Goal: Task Accomplishment & Management: Manage account settings

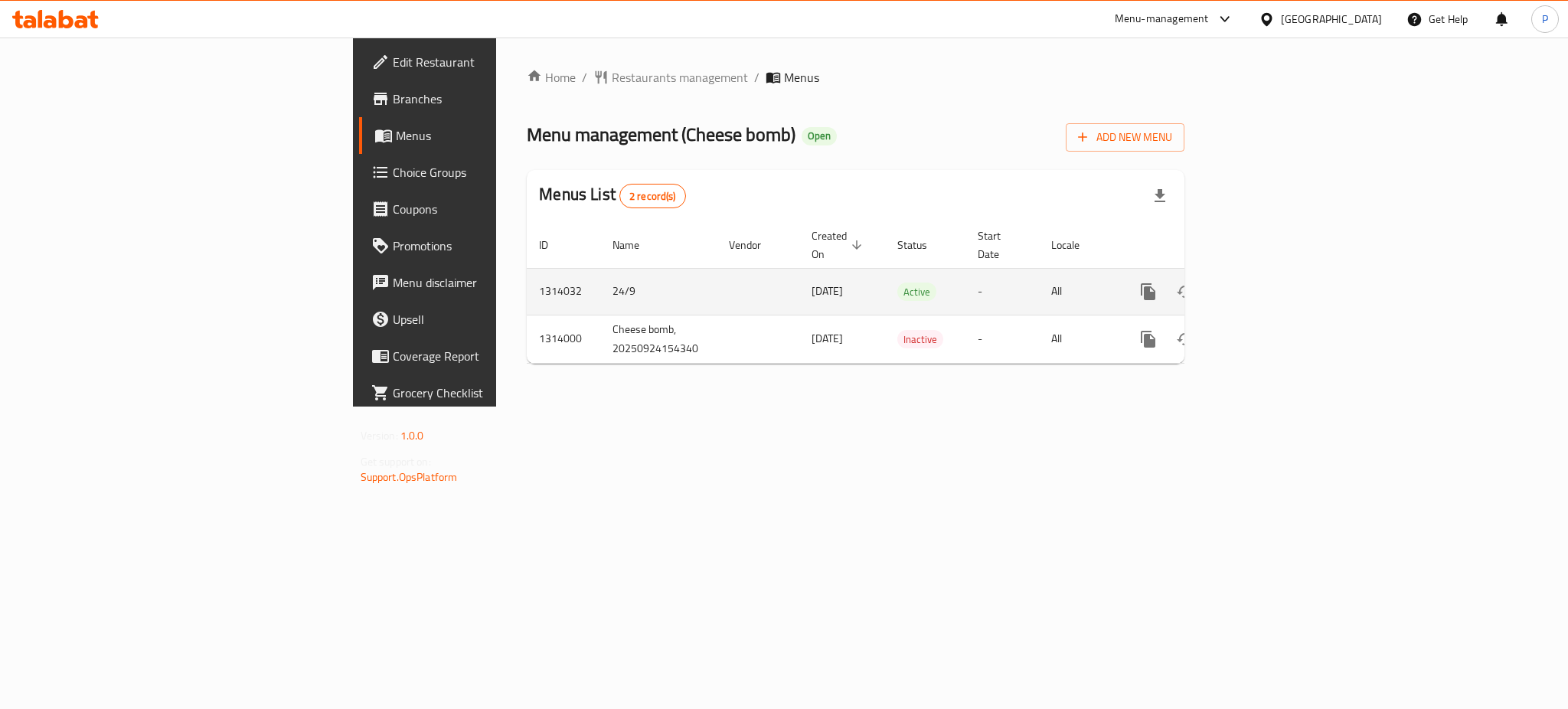
click at [1277, 274] on link "enhanced table" at bounding box center [1258, 292] width 37 height 37
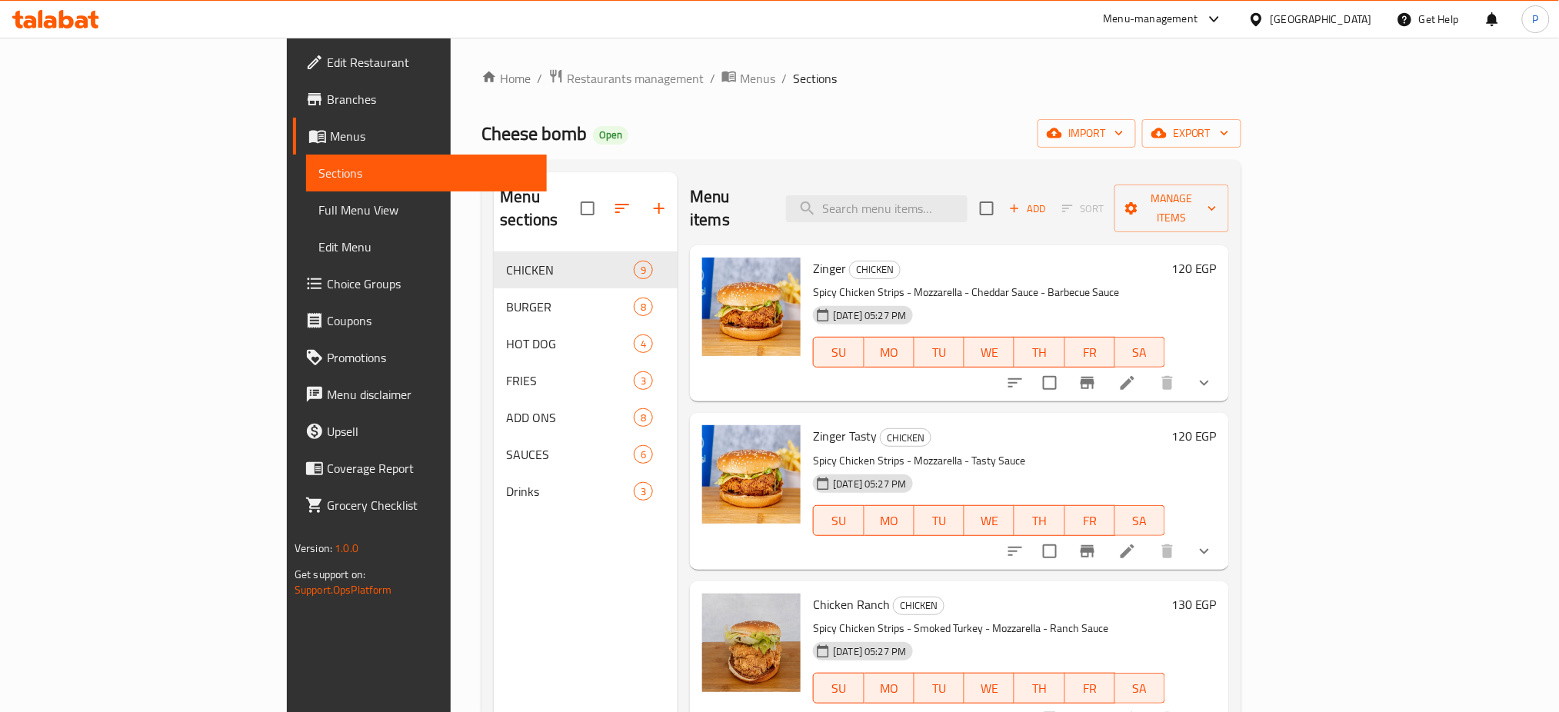
click at [1241, 118] on div "Home / Restaurants management / Menus / Sections Cheese bomb Open import export…" at bounding box center [861, 482] width 760 height 828
click at [1123, 127] on span "import" at bounding box center [1087, 133] width 74 height 19
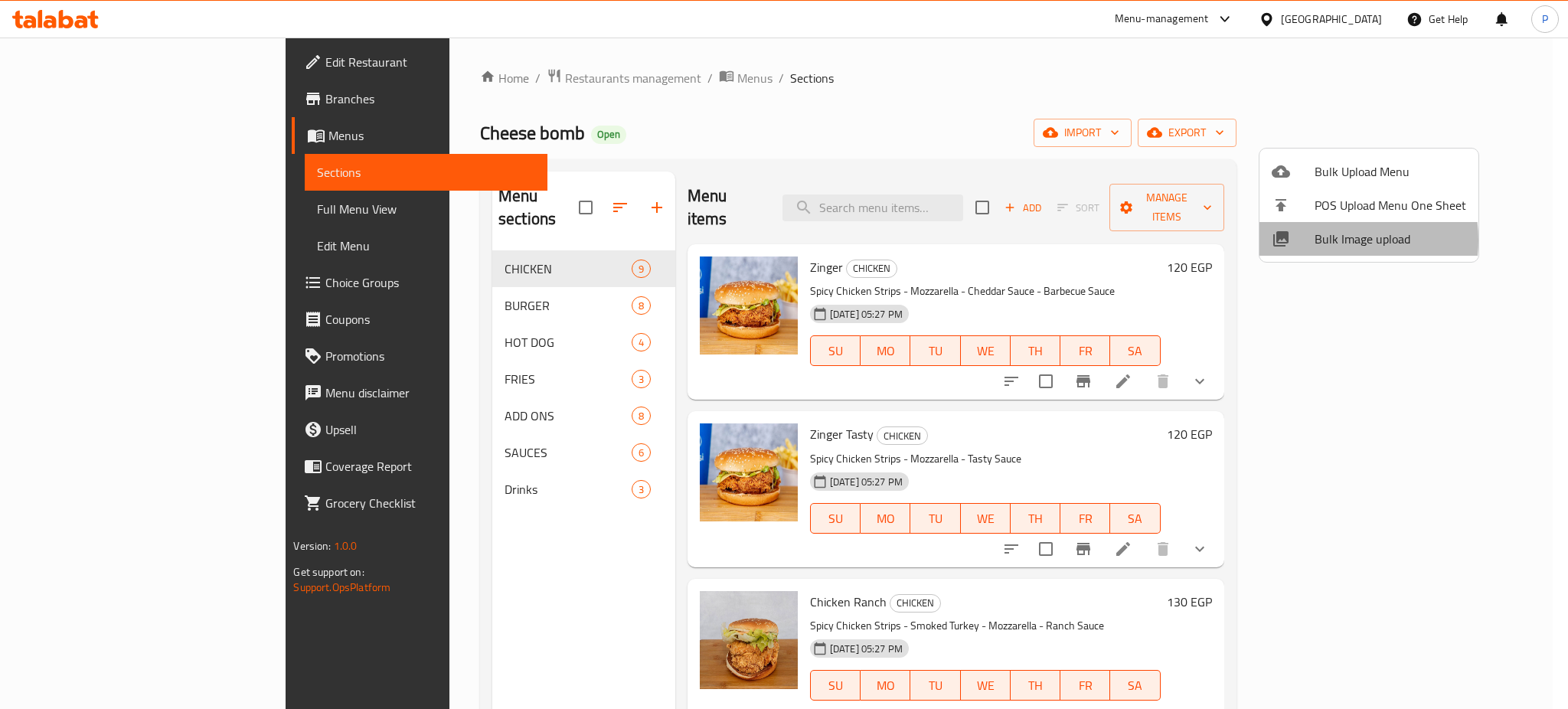
click at [1321, 240] on span "Bulk Image upload" at bounding box center [1390, 239] width 151 height 18
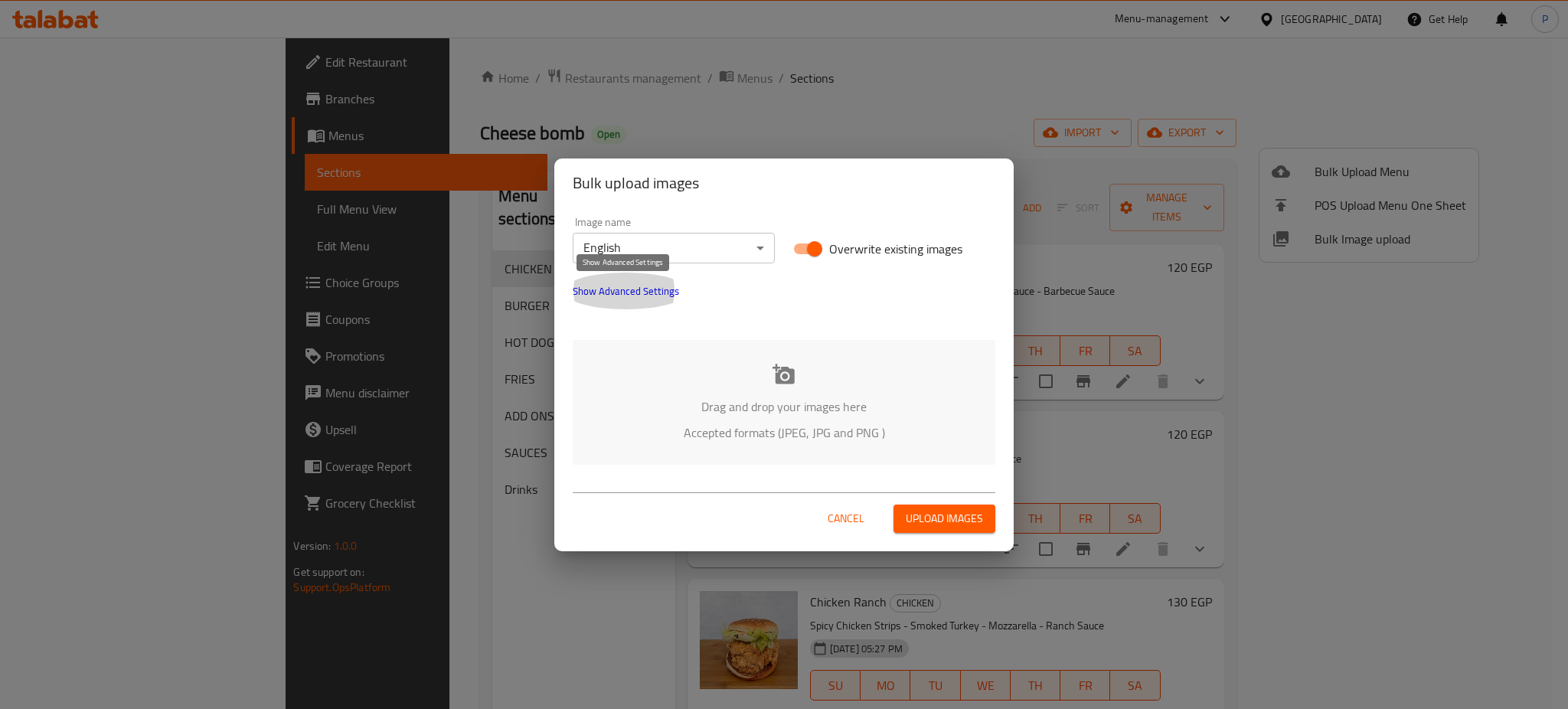
click at [644, 288] on span "Show Advanced Settings" at bounding box center [625, 291] width 107 height 18
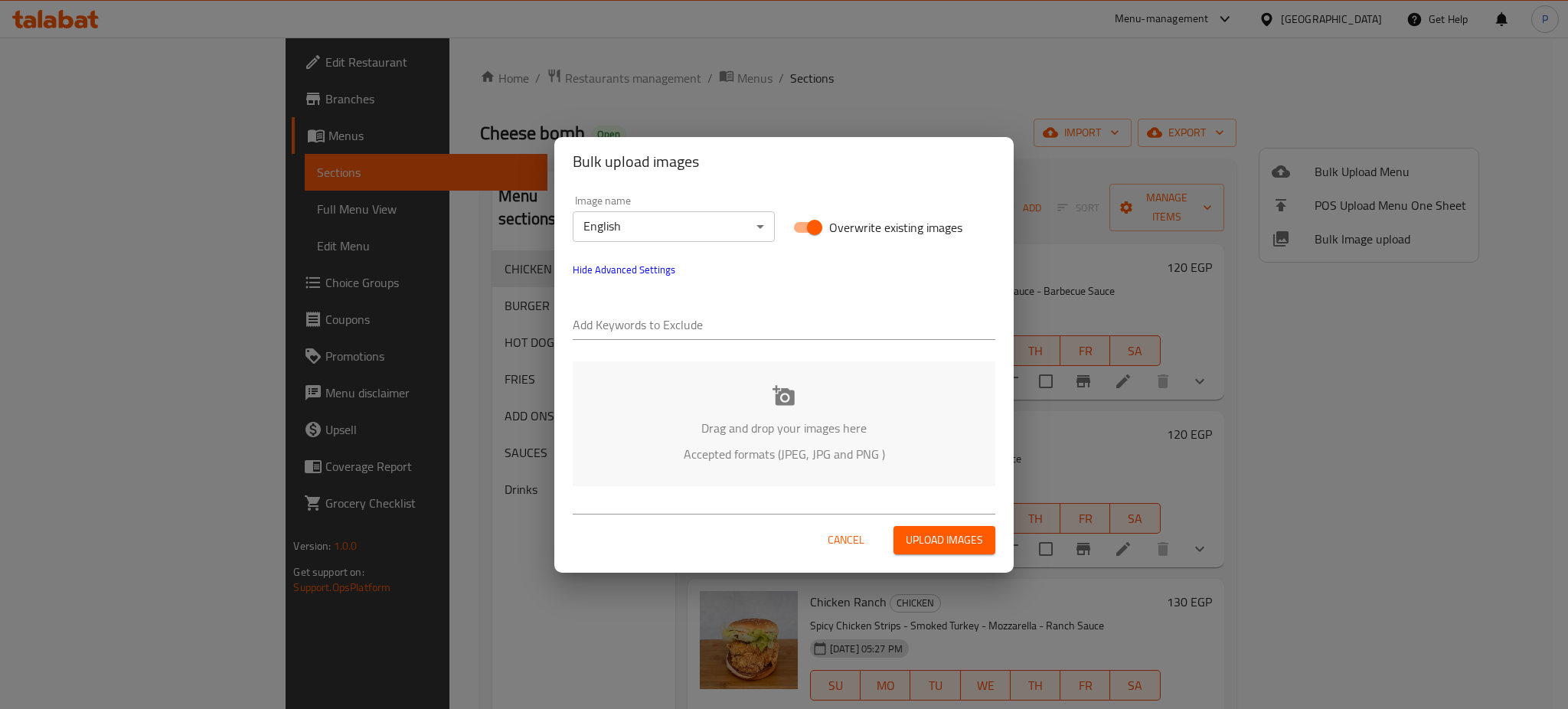
click at [631, 338] on input "text" at bounding box center [784, 326] width 422 height 25
paste input "Cheese bomb_"
type input "Cheese bomb_"
click at [874, 291] on div "Add Keywords to Exclude Cheese bomb_" at bounding box center [784, 319] width 441 height 62
click at [860, 336] on input "text" at bounding box center [837, 326] width 317 height 25
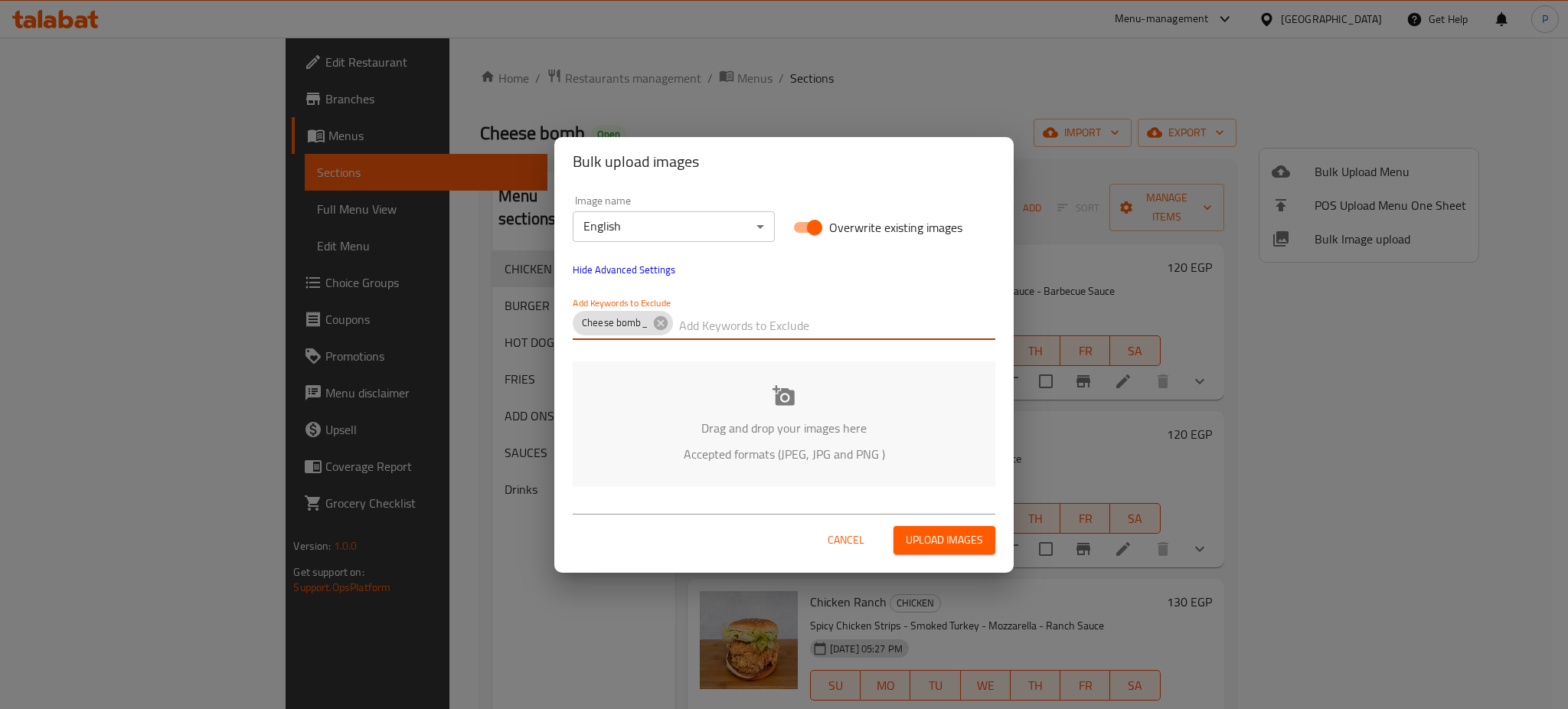
paste input "_[PERSON_NAME]"
type input "_[PERSON_NAME]"
click at [858, 388] on div "Drag and drop your images here Accepted formats (JPEG, JPG and PNG )" at bounding box center [784, 423] width 422 height 124
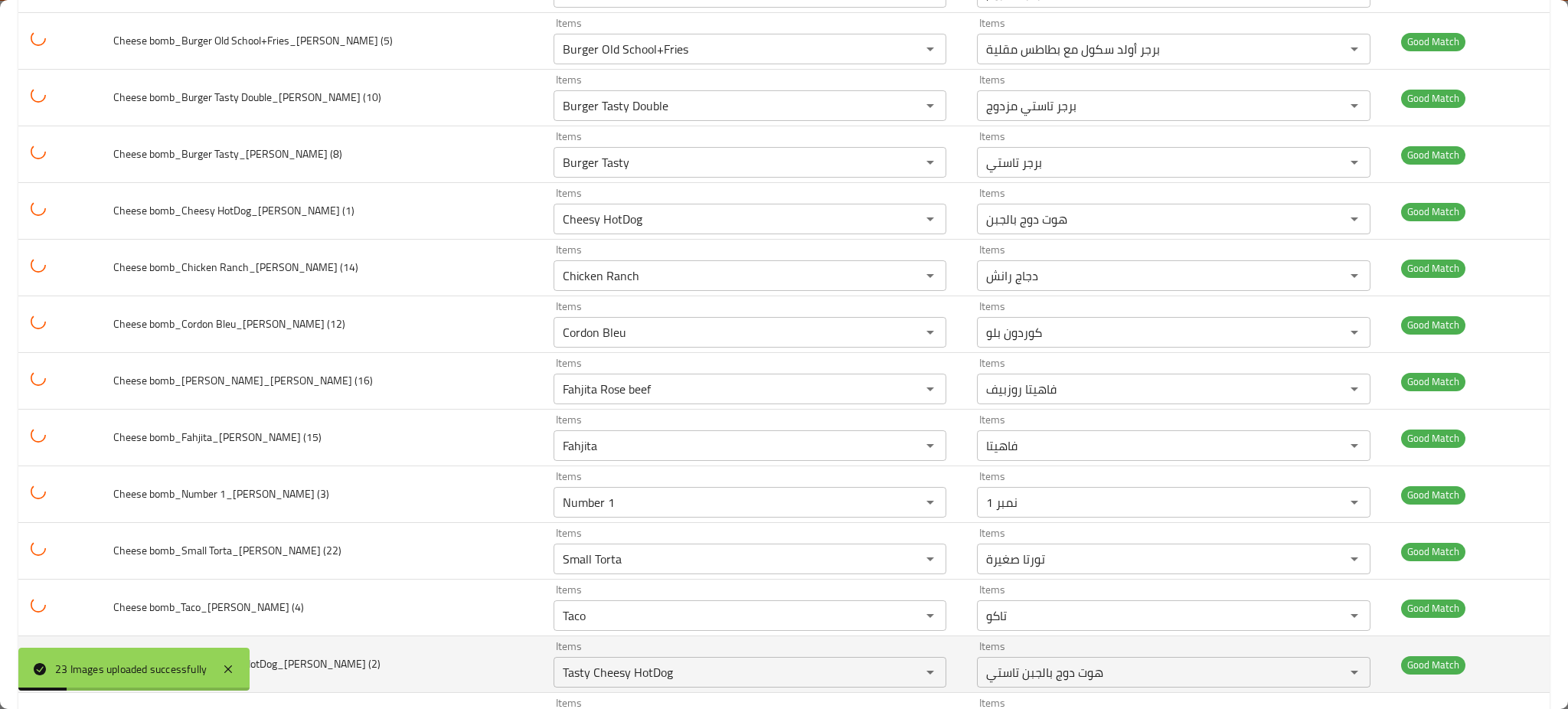
scroll to position [860, 0]
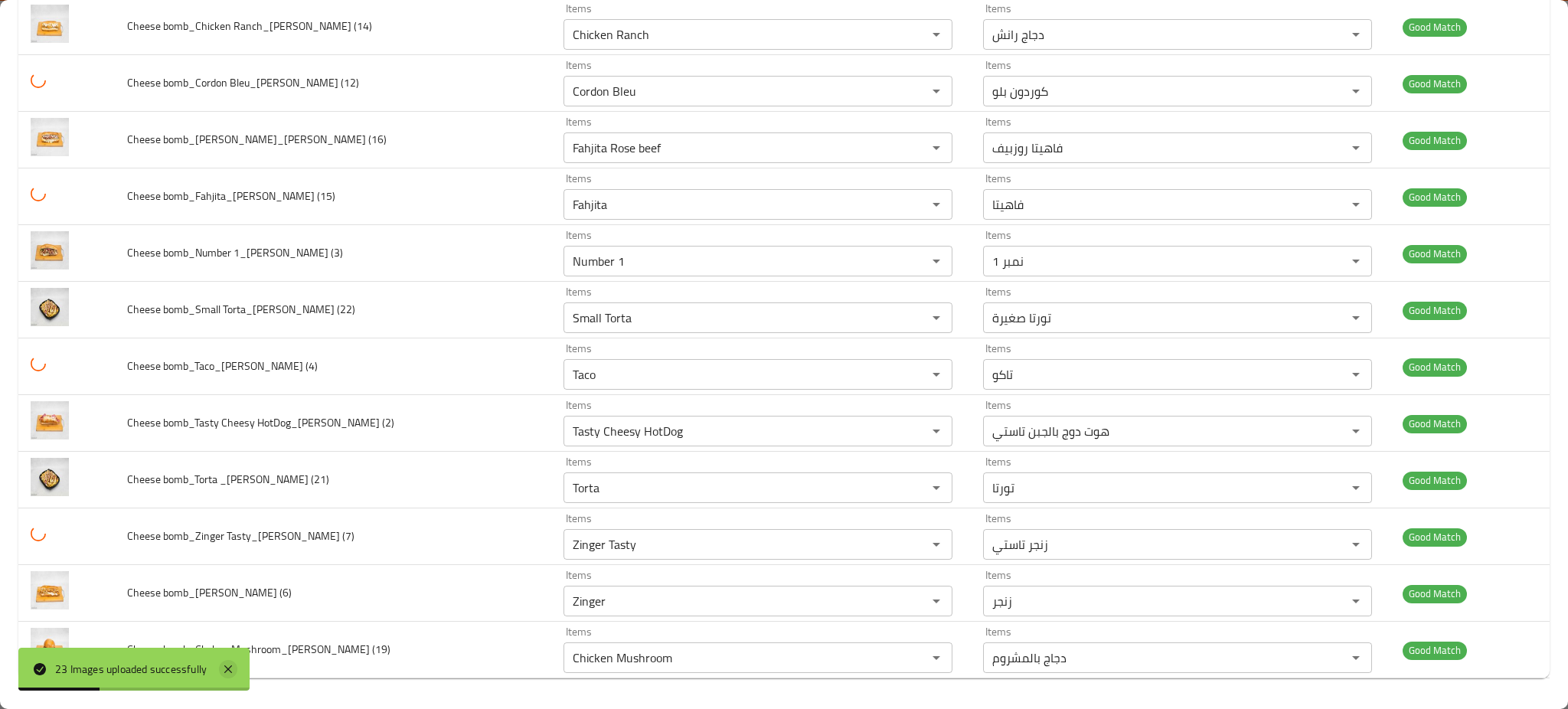
click at [228, 664] on icon at bounding box center [228, 669] width 18 height 18
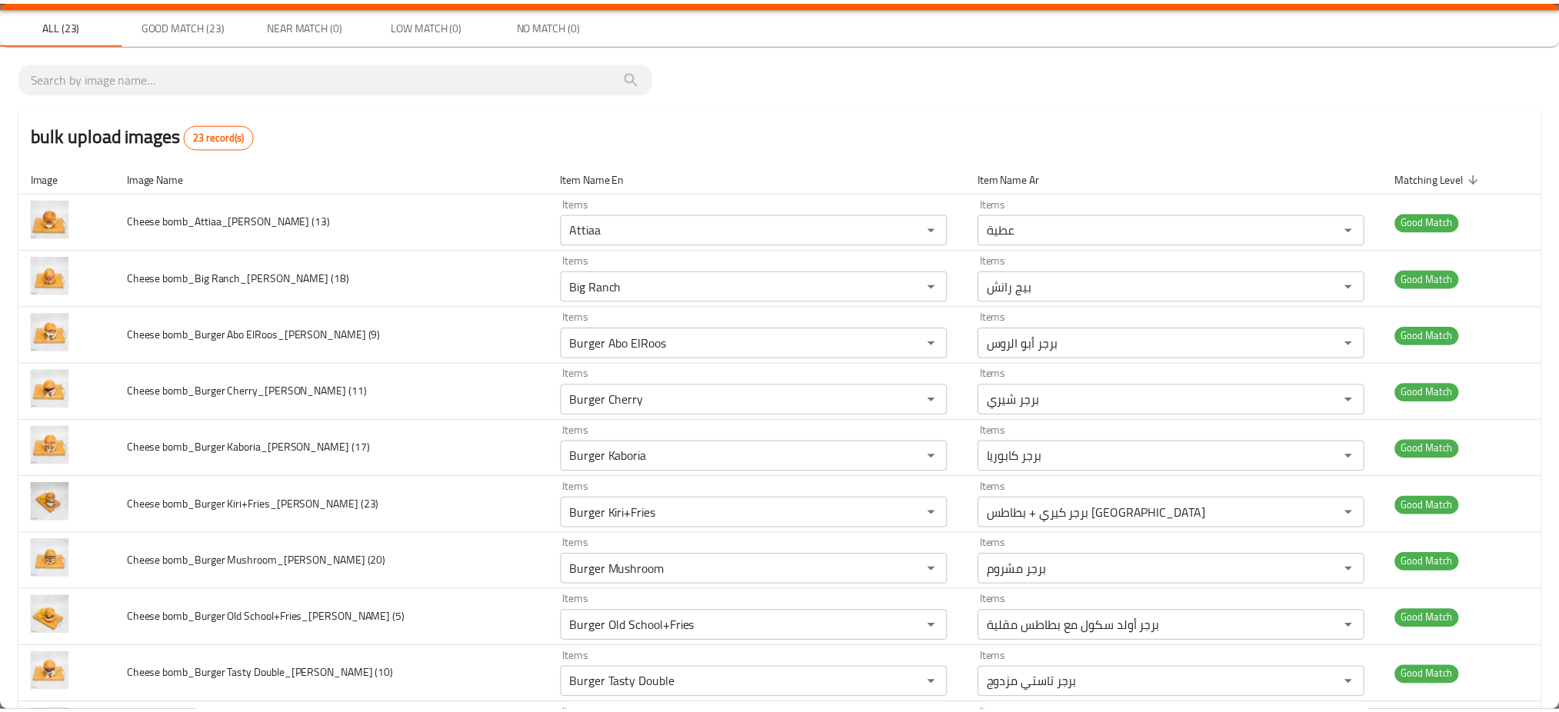
scroll to position [0, 0]
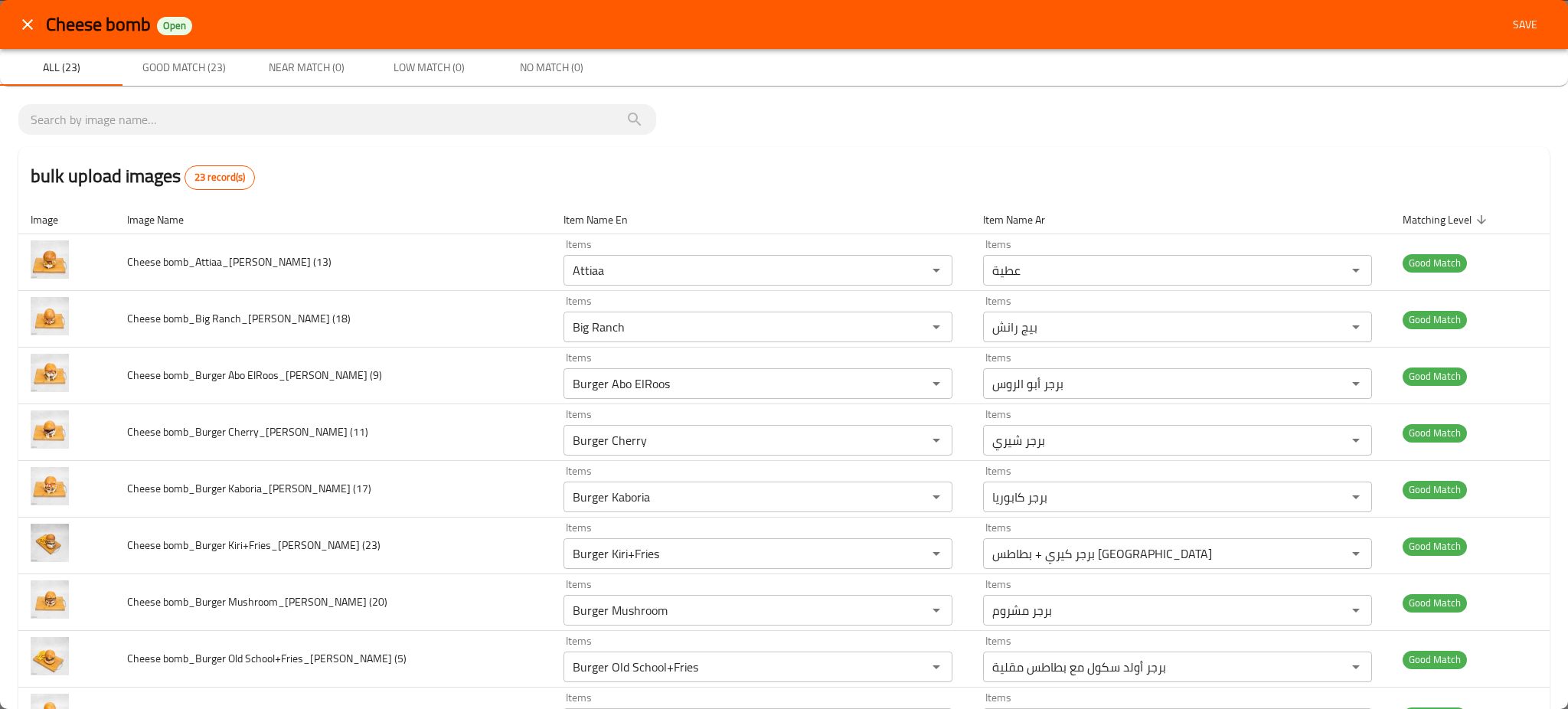
click at [1527, 30] on button "Save" at bounding box center [1524, 25] width 49 height 28
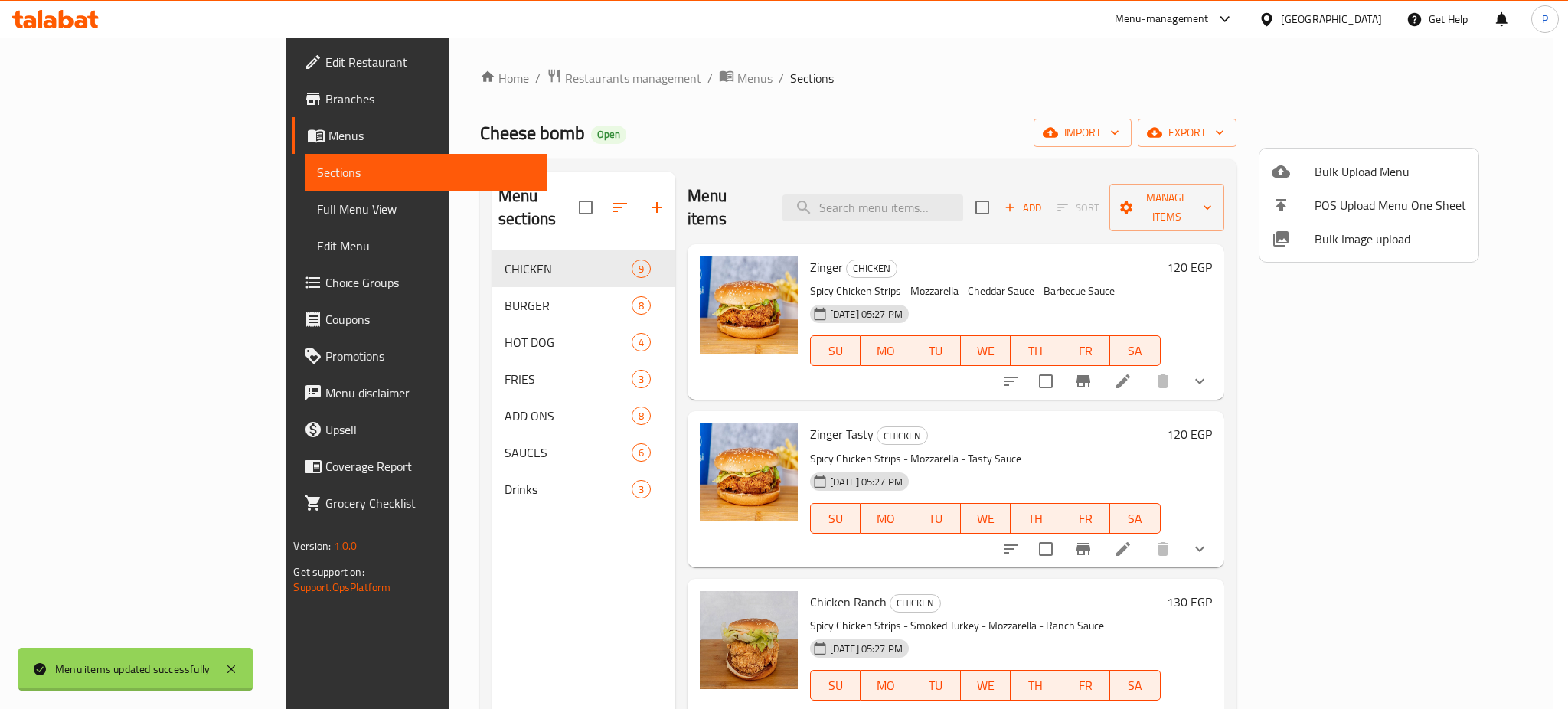
click at [99, 205] on div at bounding box center [784, 354] width 1568 height 709
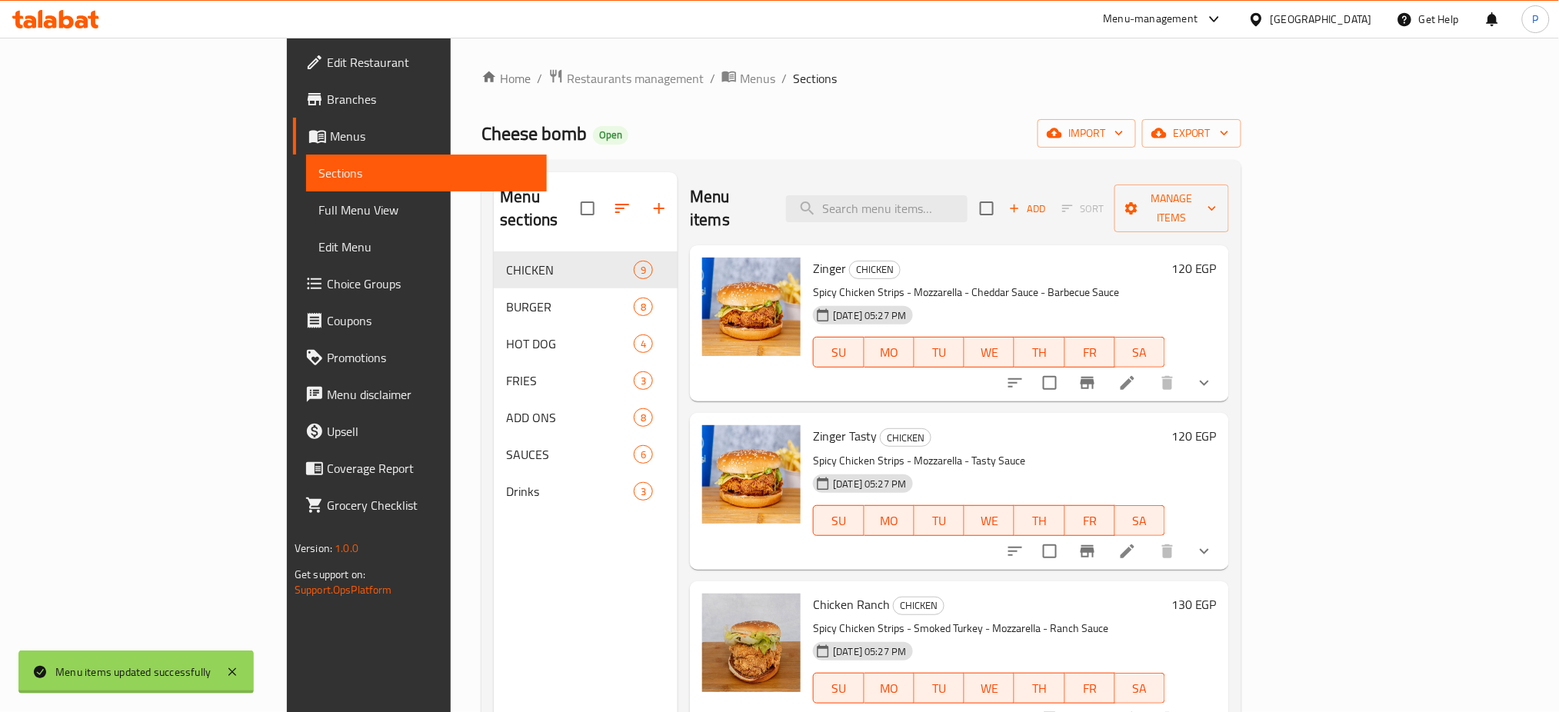
click at [318, 208] on span "Full Menu View" at bounding box center [426, 210] width 217 height 18
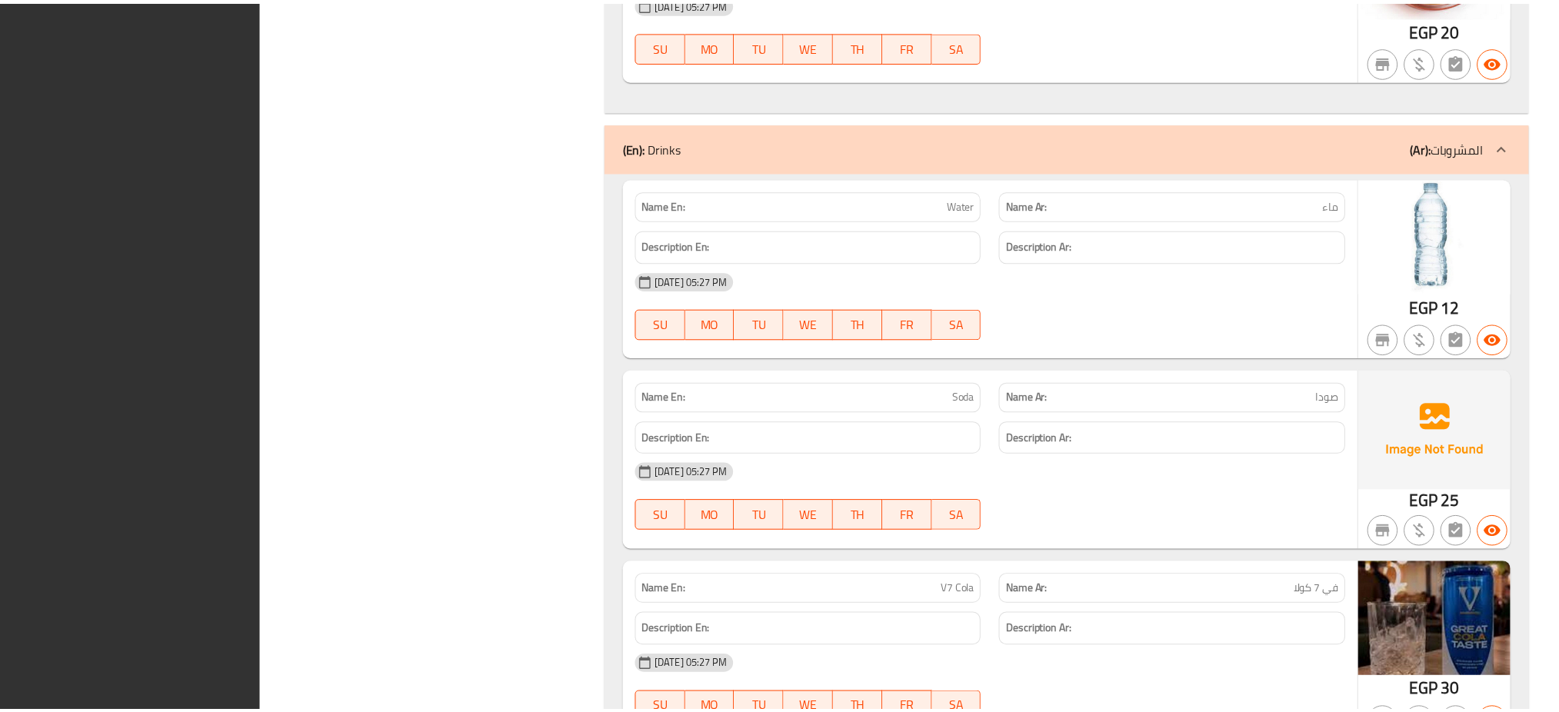
scroll to position [9565, 0]
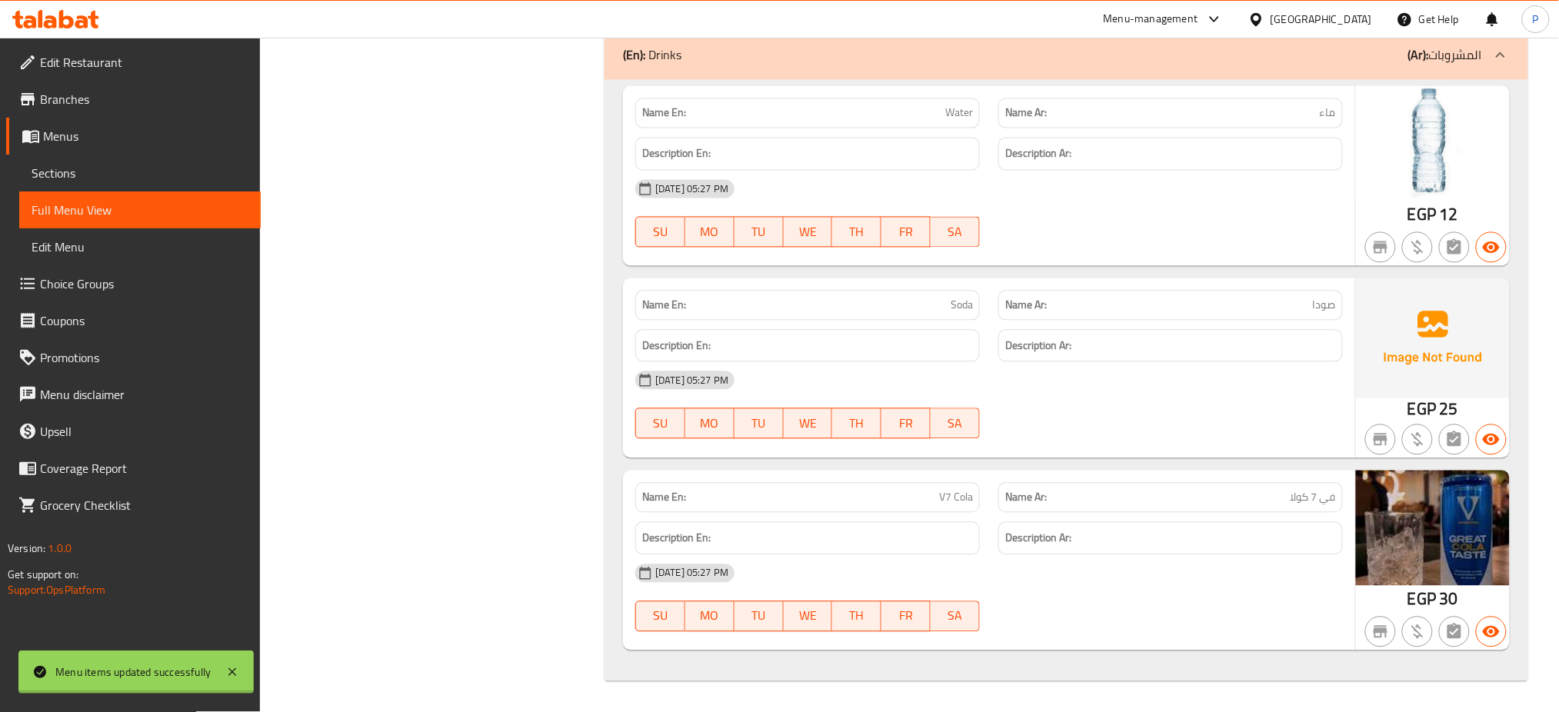
click at [1356, 18] on div "[GEOGRAPHIC_DATA]" at bounding box center [1321, 19] width 102 height 17
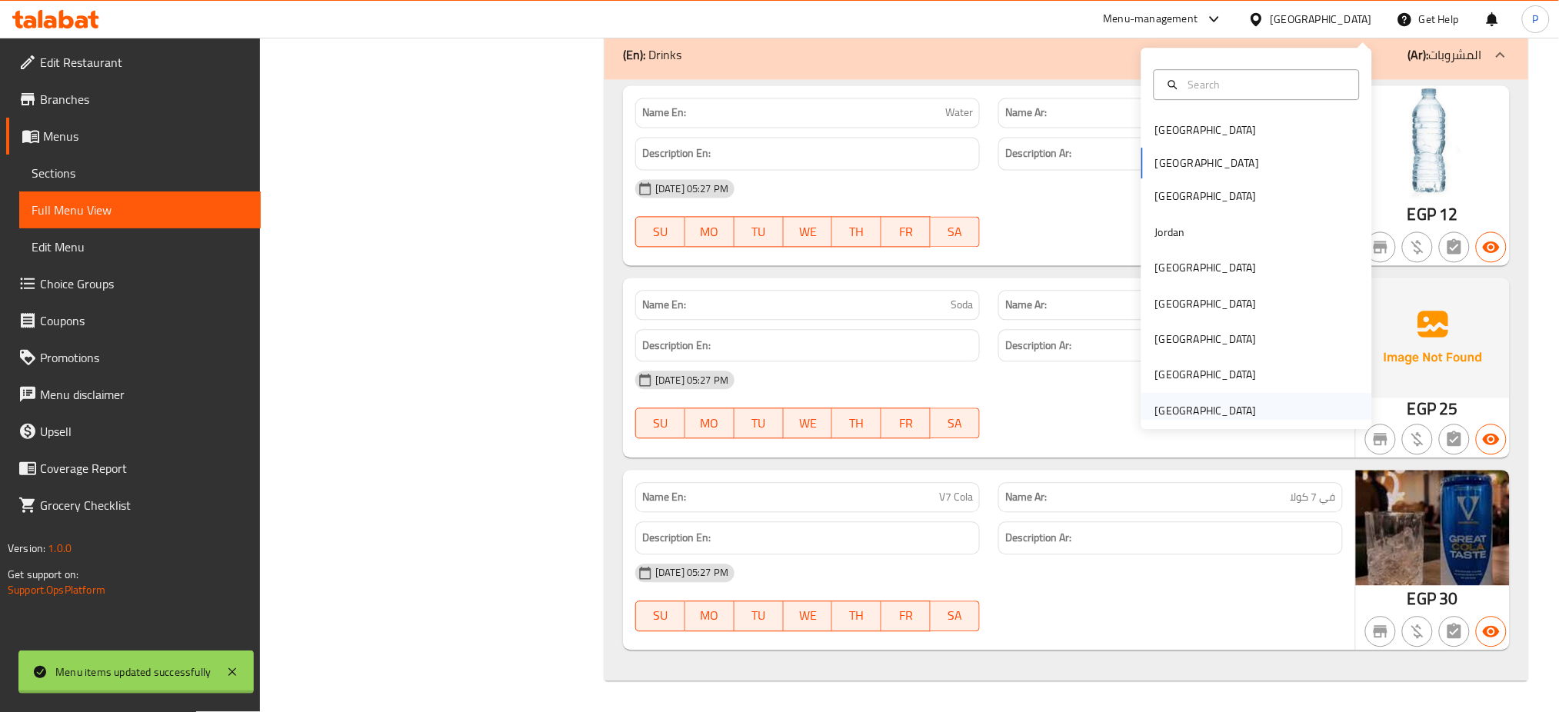
click at [1203, 411] on div "[GEOGRAPHIC_DATA]" at bounding box center [1206, 411] width 102 height 17
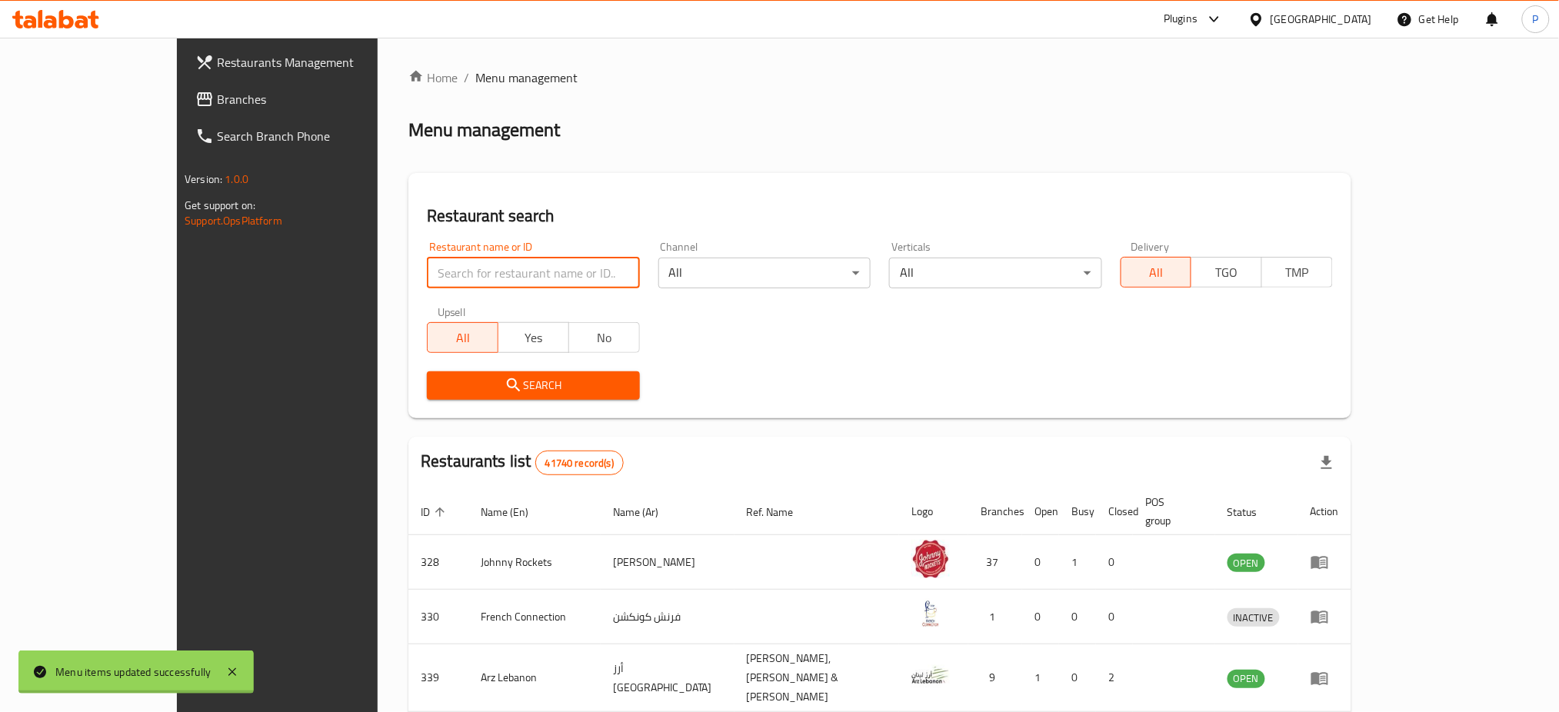
click at [556, 275] on input "search" at bounding box center [533, 273] width 212 height 31
paste input "Al Halabya Swee"
click button "Search" at bounding box center [533, 385] width 212 height 28
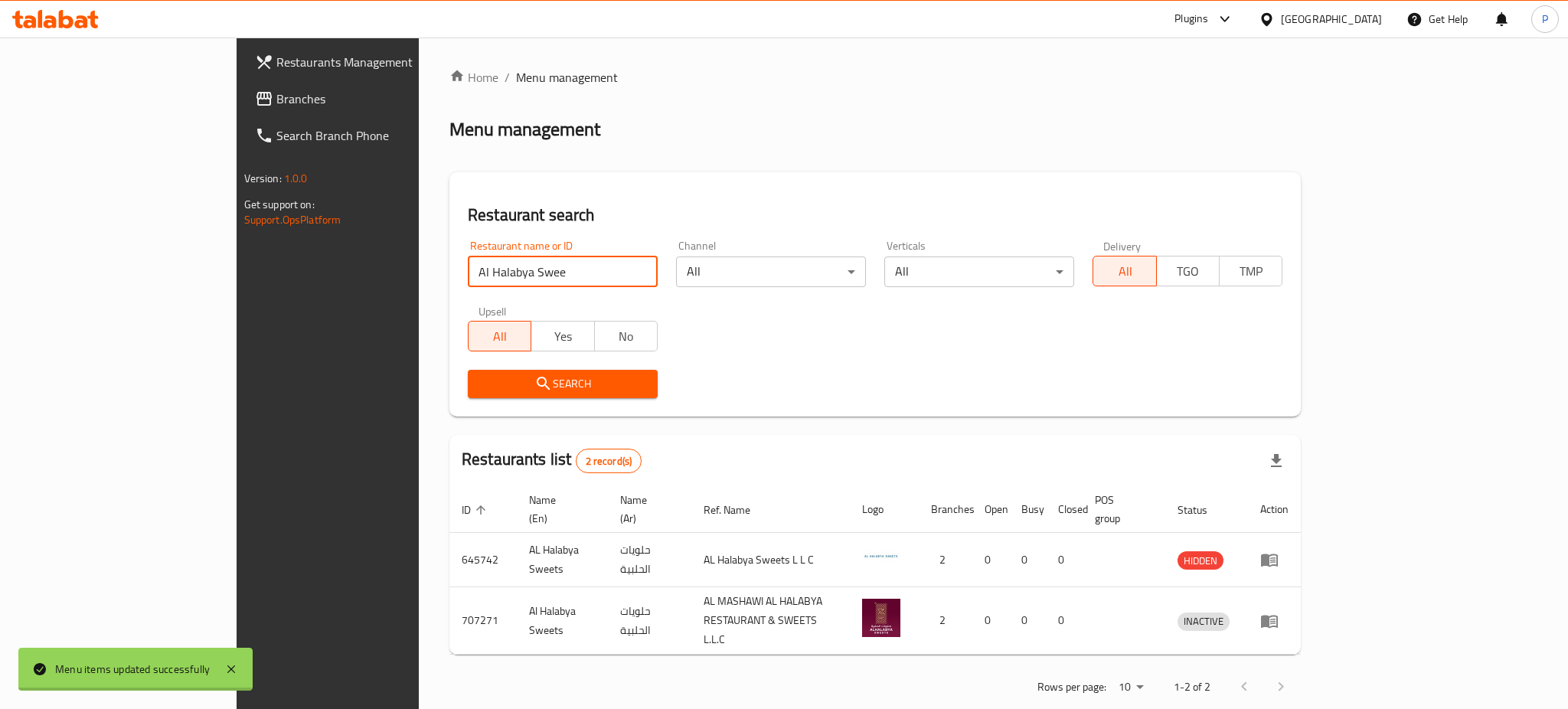
click at [468, 268] on input "Al Halabya Swee" at bounding box center [562, 272] width 190 height 31
paste input "Fellora Flow"
type input "Fellora Flow"
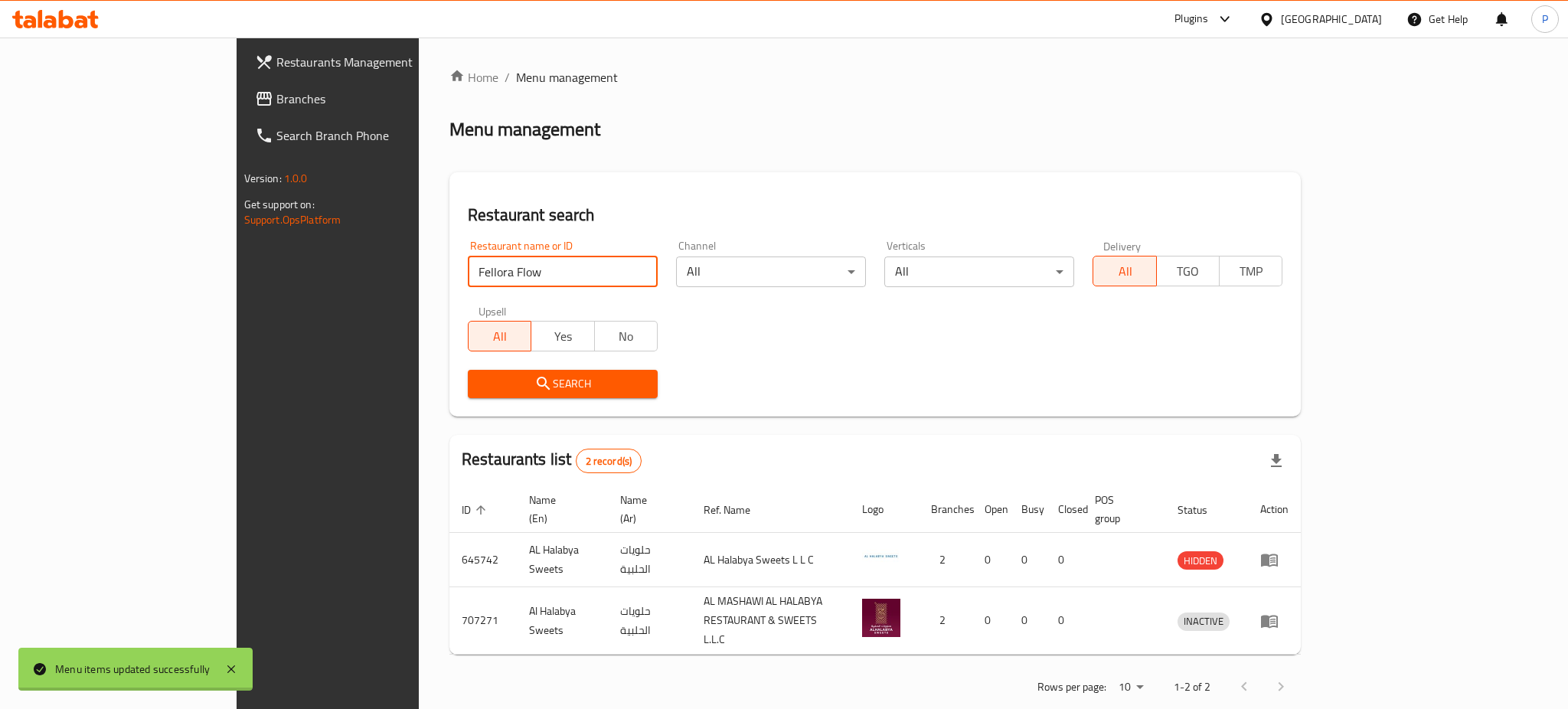
click button "Search" at bounding box center [562, 383] width 190 height 28
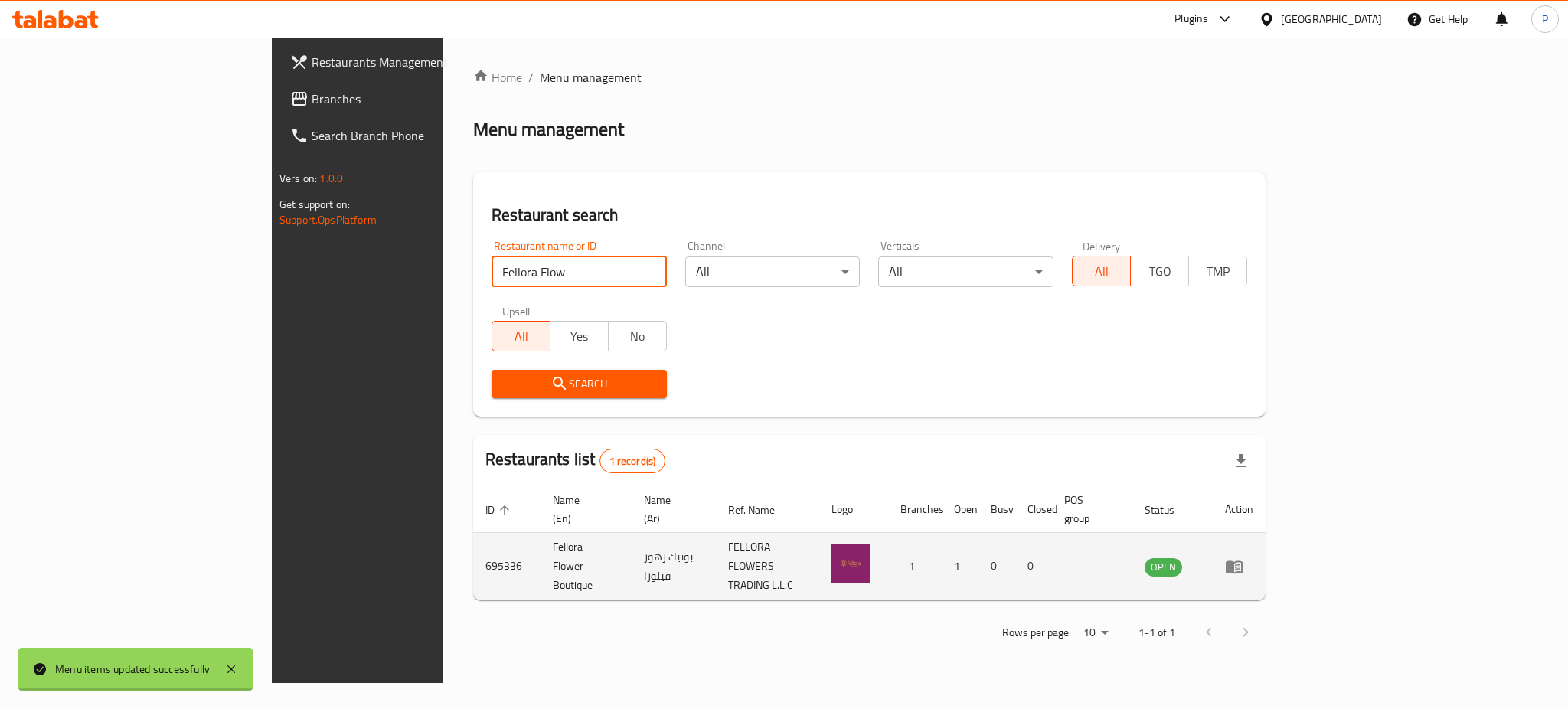
click at [1242, 561] on icon "enhanced table" at bounding box center [1233, 567] width 17 height 13
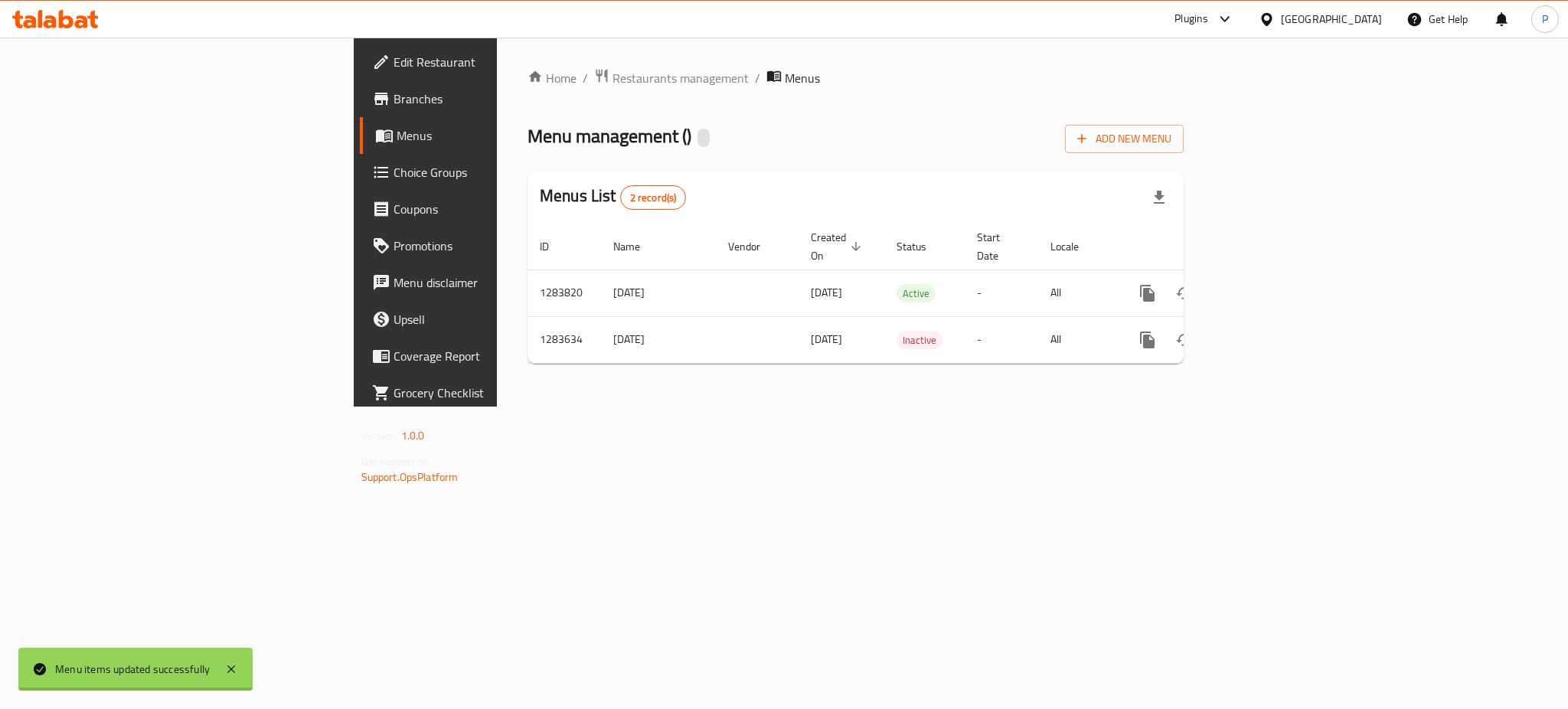
click at [393, 61] on span "Edit Restaurant" at bounding box center [498, 62] width 210 height 18
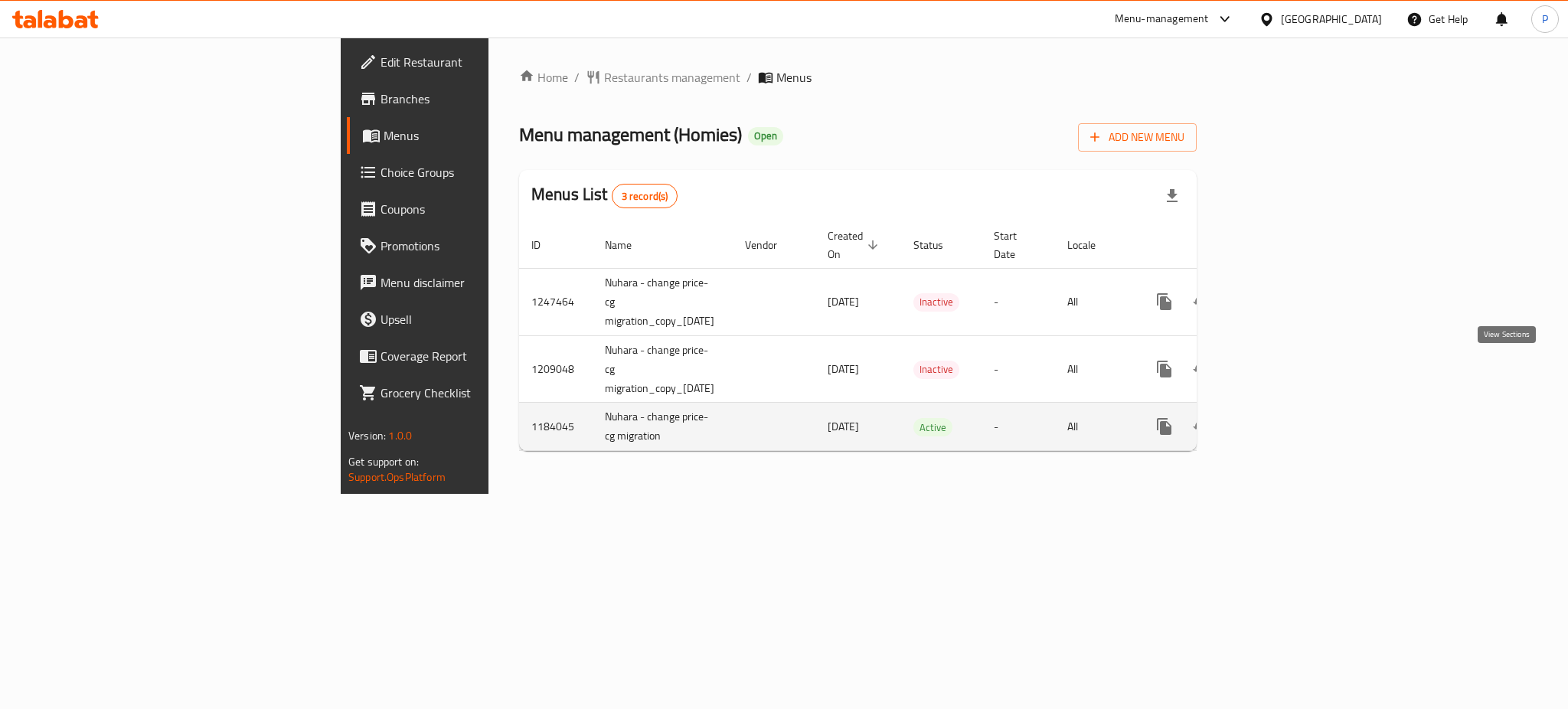
click at [1281, 419] on icon "enhanced table" at bounding box center [1274, 426] width 14 height 14
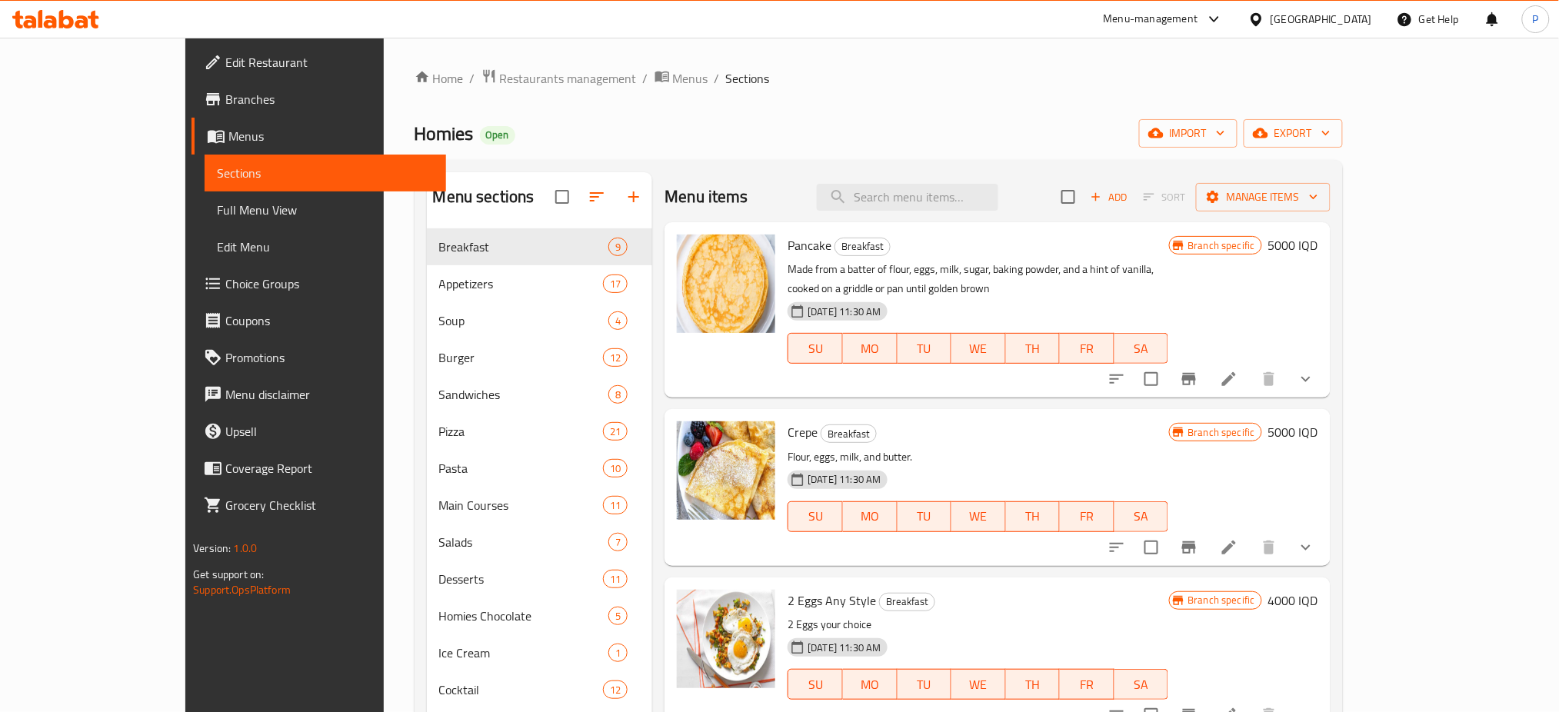
click at [1224, 125] on div "Homies Open import export" at bounding box center [878, 133] width 928 height 28
click at [927, 202] on input "search" at bounding box center [907, 197] width 181 height 27
paste input "بيستو تشكن"
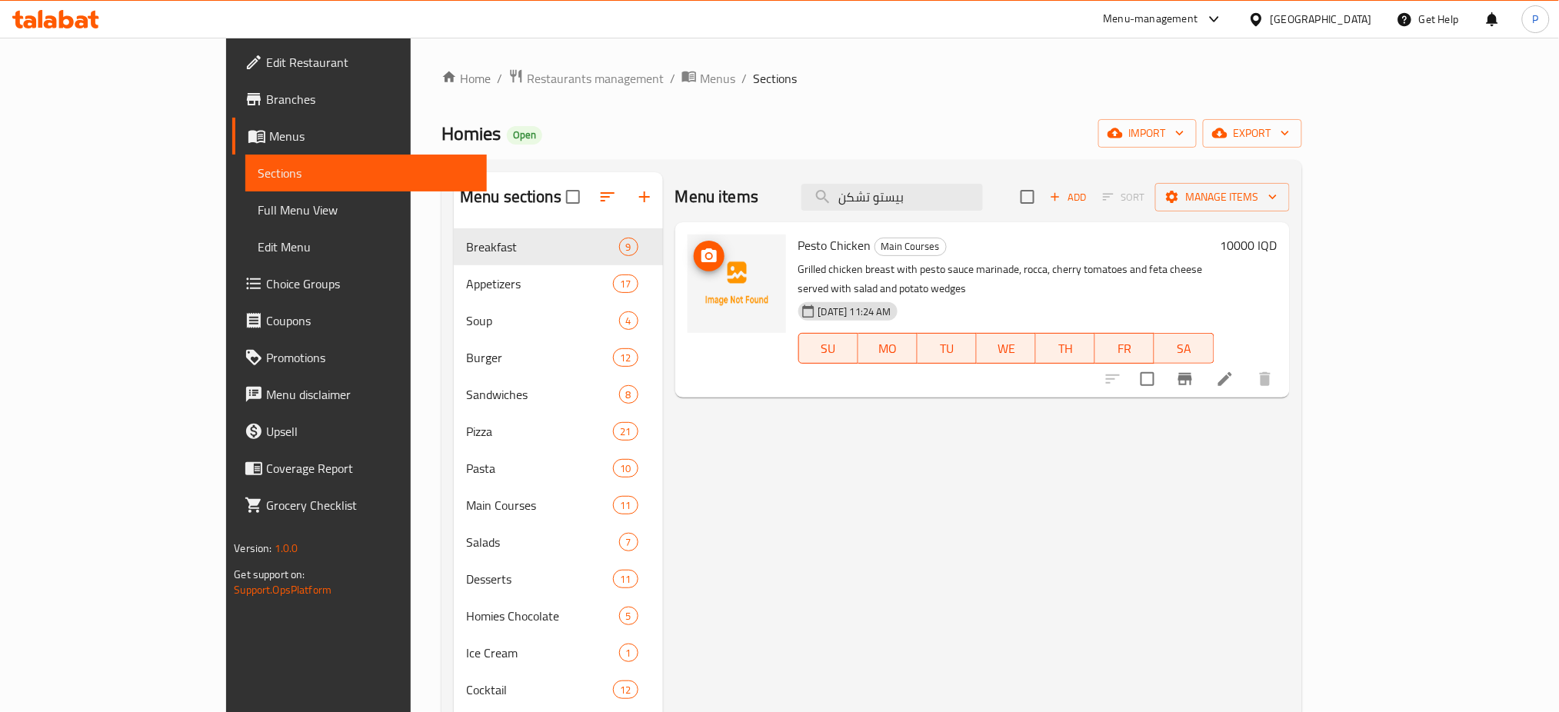
type input "بيستو تشكن"
click at [700, 255] on icon "upload picture" at bounding box center [709, 256] width 18 height 18
click at [1270, 26] on div at bounding box center [1259, 19] width 22 height 17
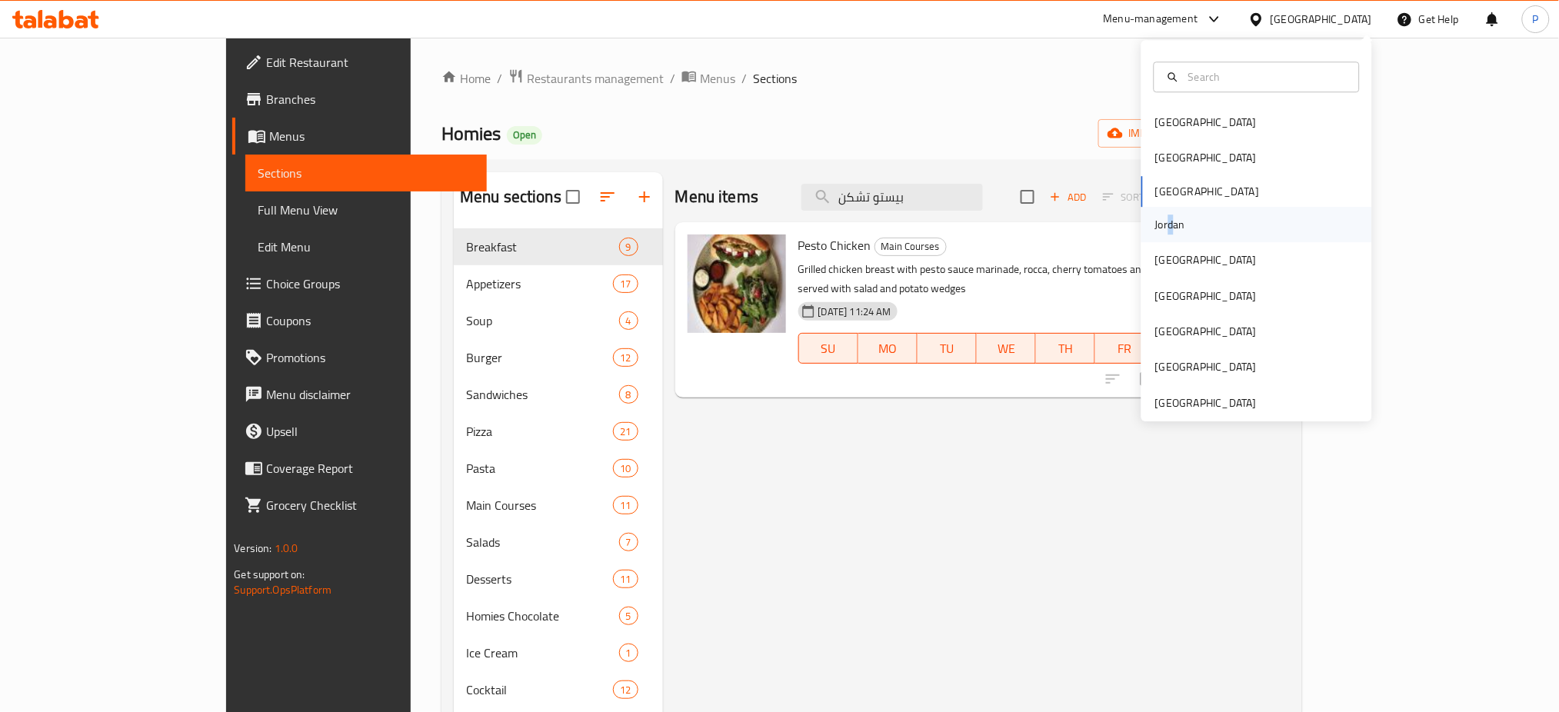
click at [1155, 226] on div "Jordan" at bounding box center [1170, 224] width 30 height 17
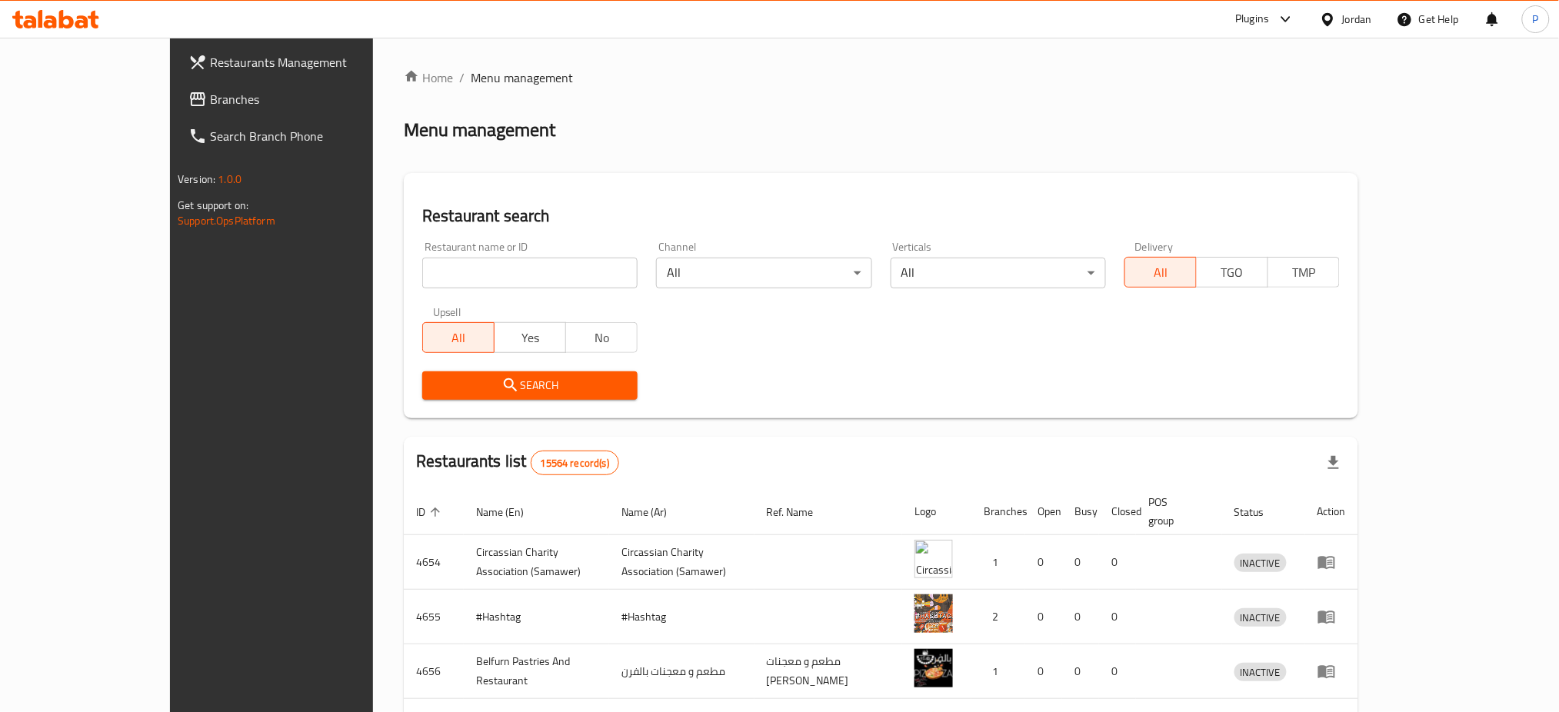
click at [555, 275] on input "search" at bounding box center [529, 273] width 215 height 31
paste input "MELTZ"
type input "MELTZ"
click button "Search" at bounding box center [529, 385] width 215 height 28
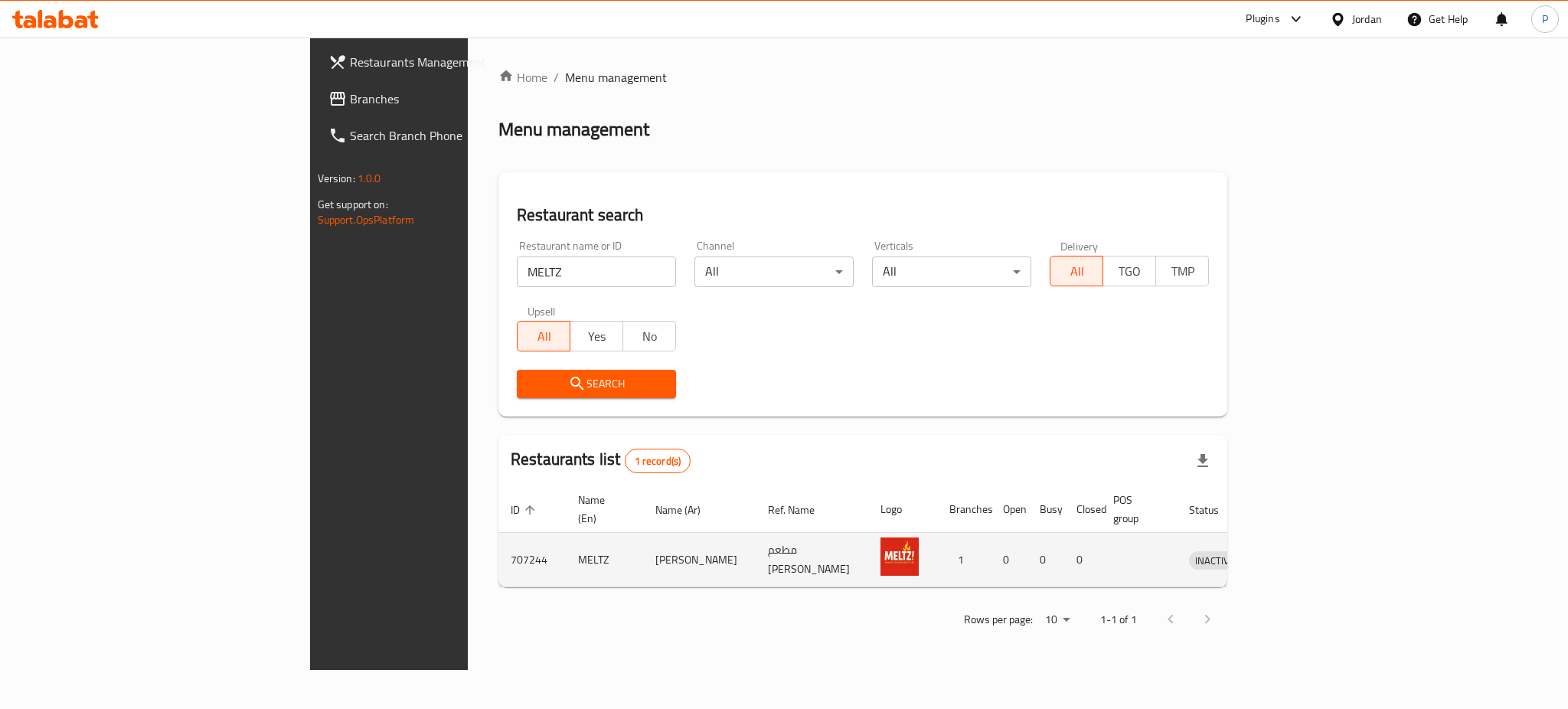
click at [1290, 551] on icon "enhanced table" at bounding box center [1280, 560] width 18 height 18
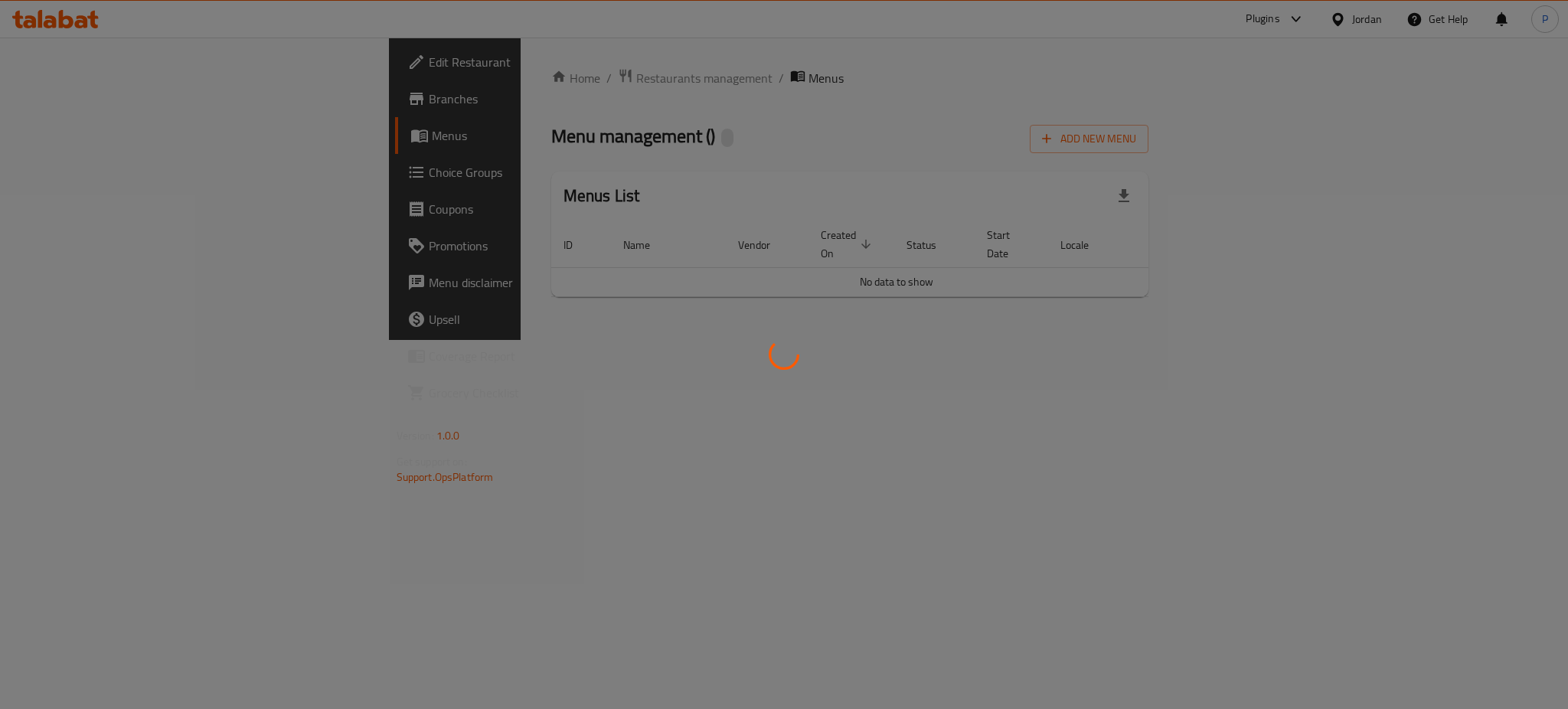
click at [1483, 524] on div at bounding box center [784, 354] width 1568 height 709
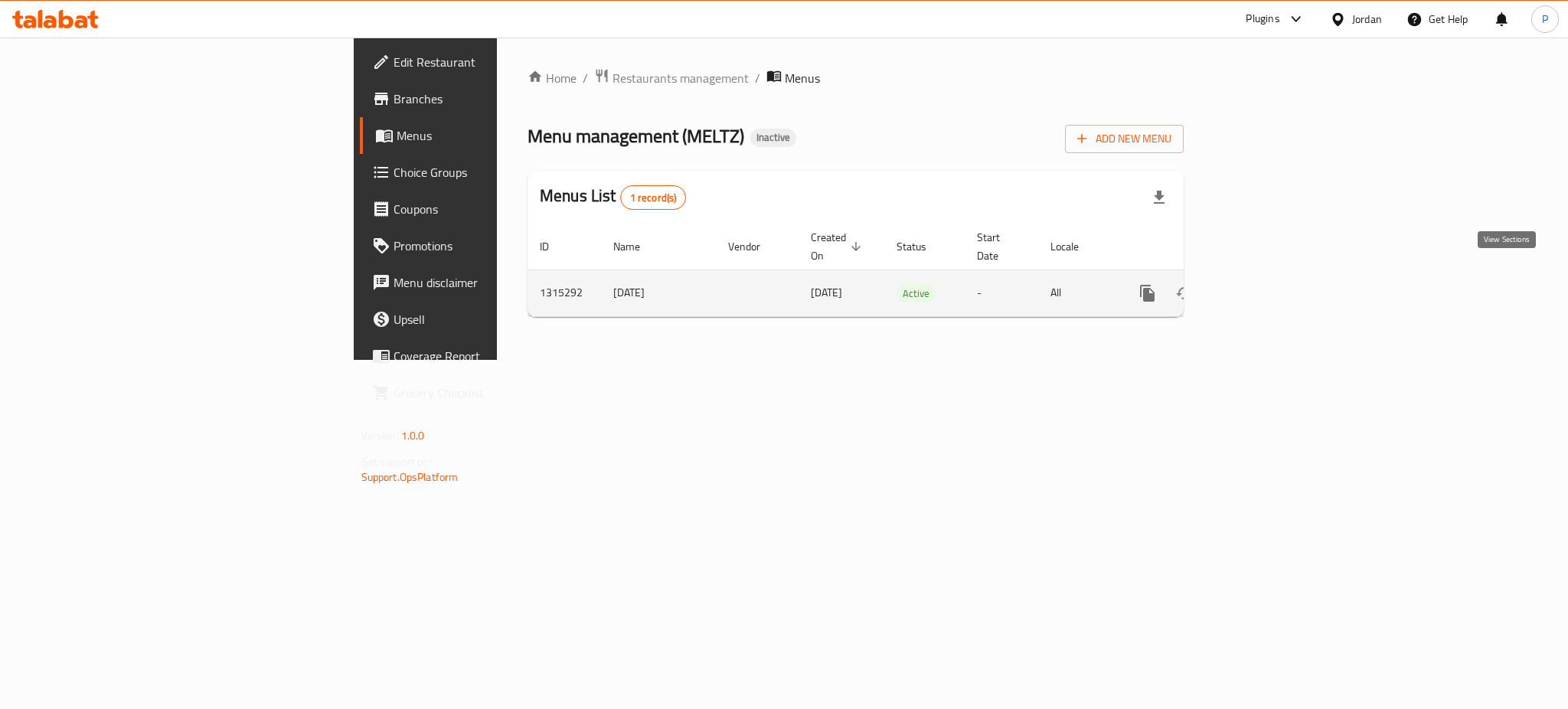
click at [1267, 284] on icon "enhanced table" at bounding box center [1257, 293] width 18 height 18
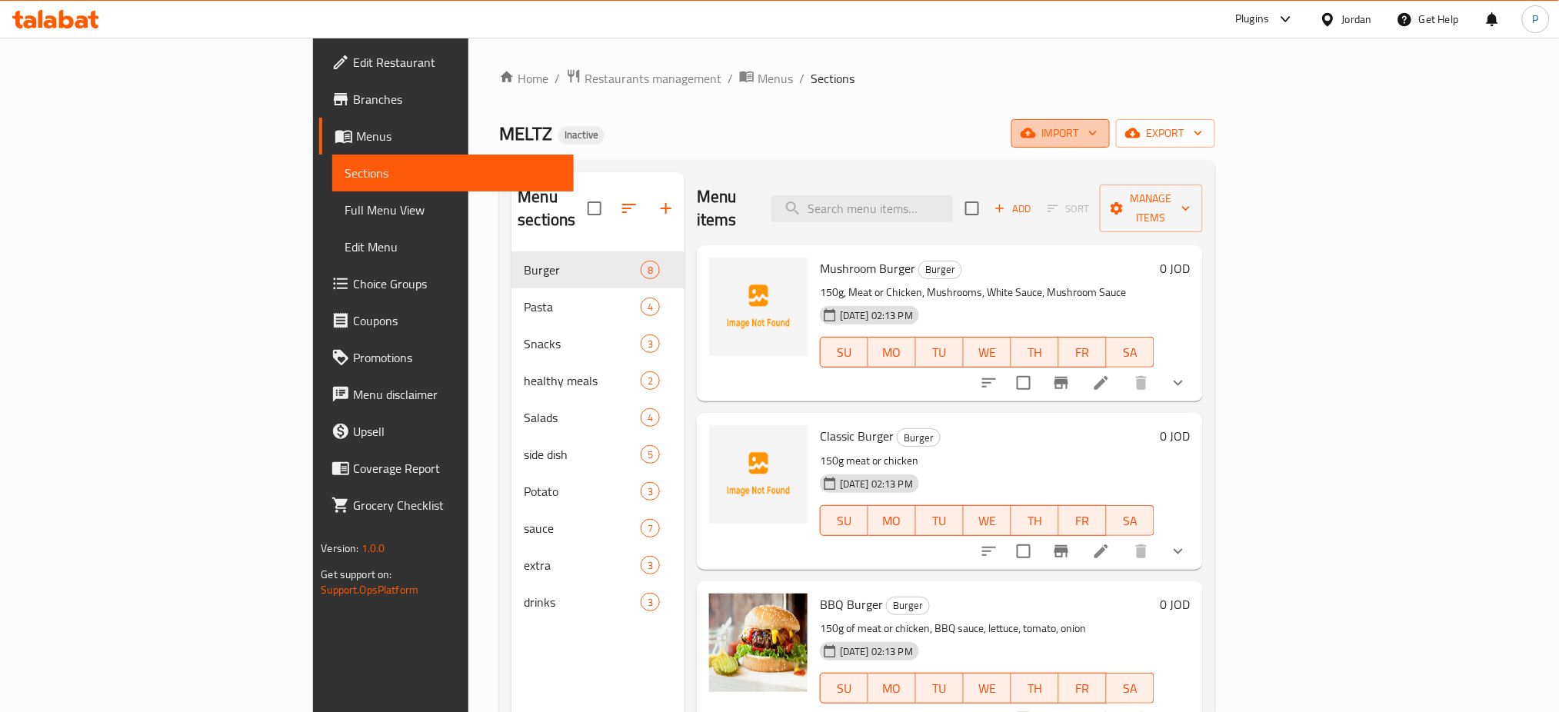
click at [1097, 131] on span "import" at bounding box center [1061, 133] width 74 height 19
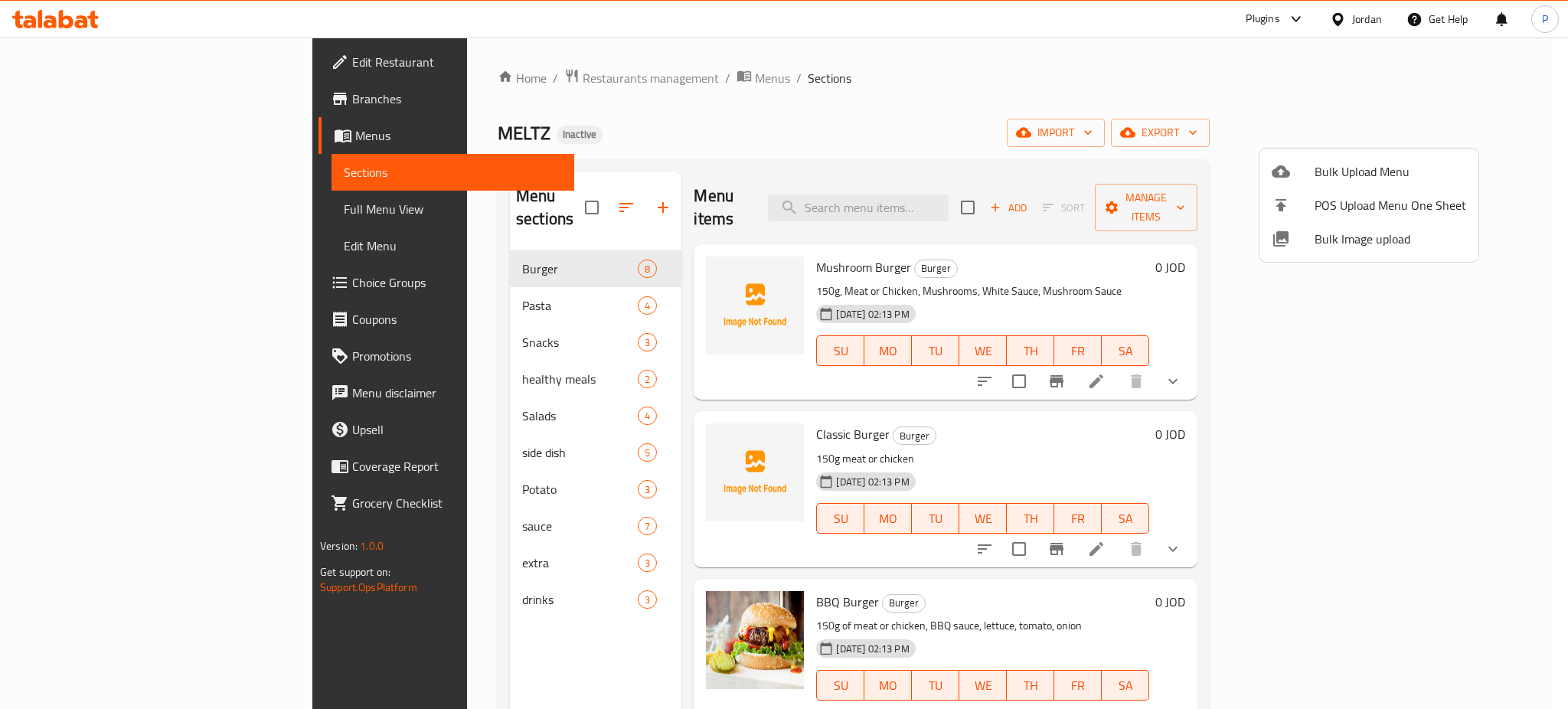
click at [1345, 240] on span "Bulk Image upload" at bounding box center [1390, 239] width 151 height 18
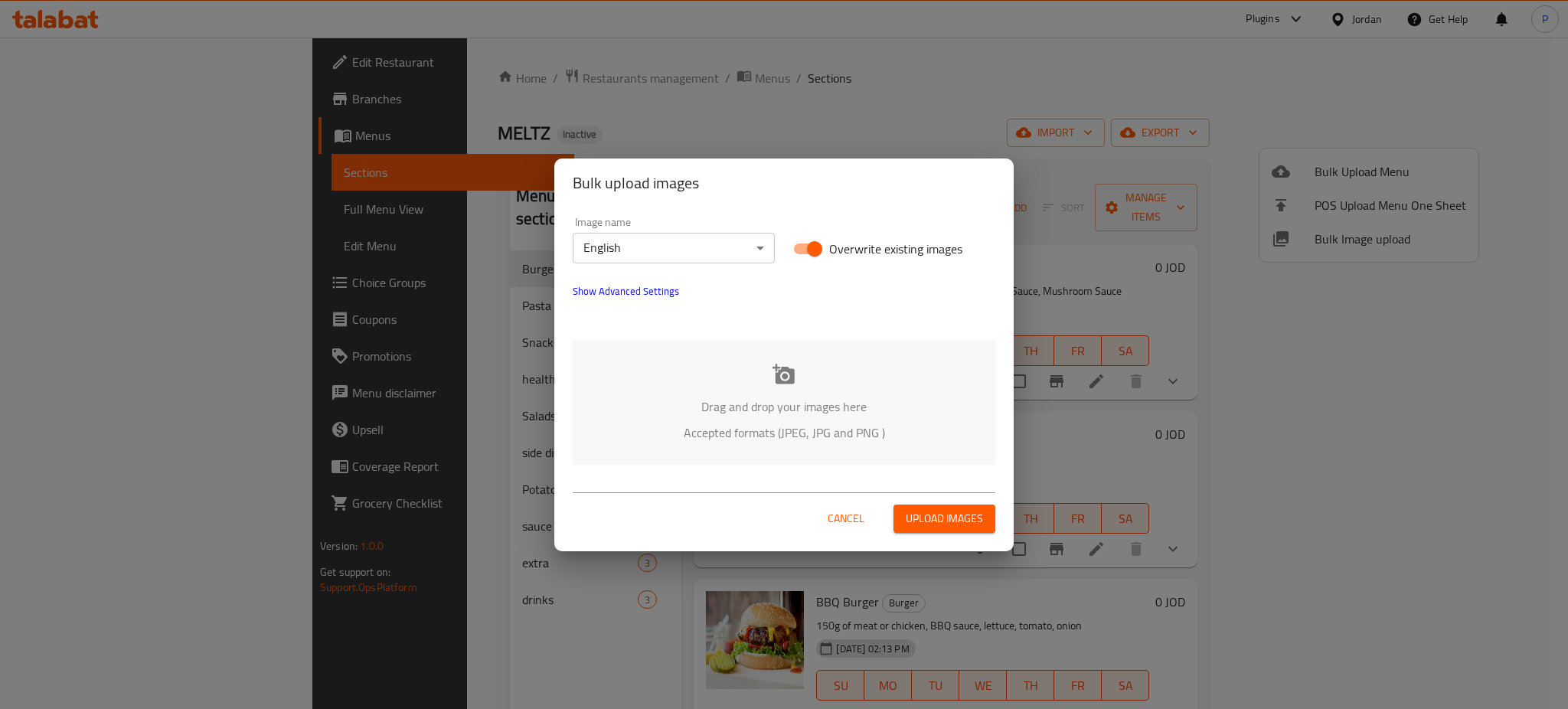
click at [696, 393] on div "Drag and drop your images here Accepted formats (JPEG, JPG and PNG )" at bounding box center [784, 401] width 422 height 124
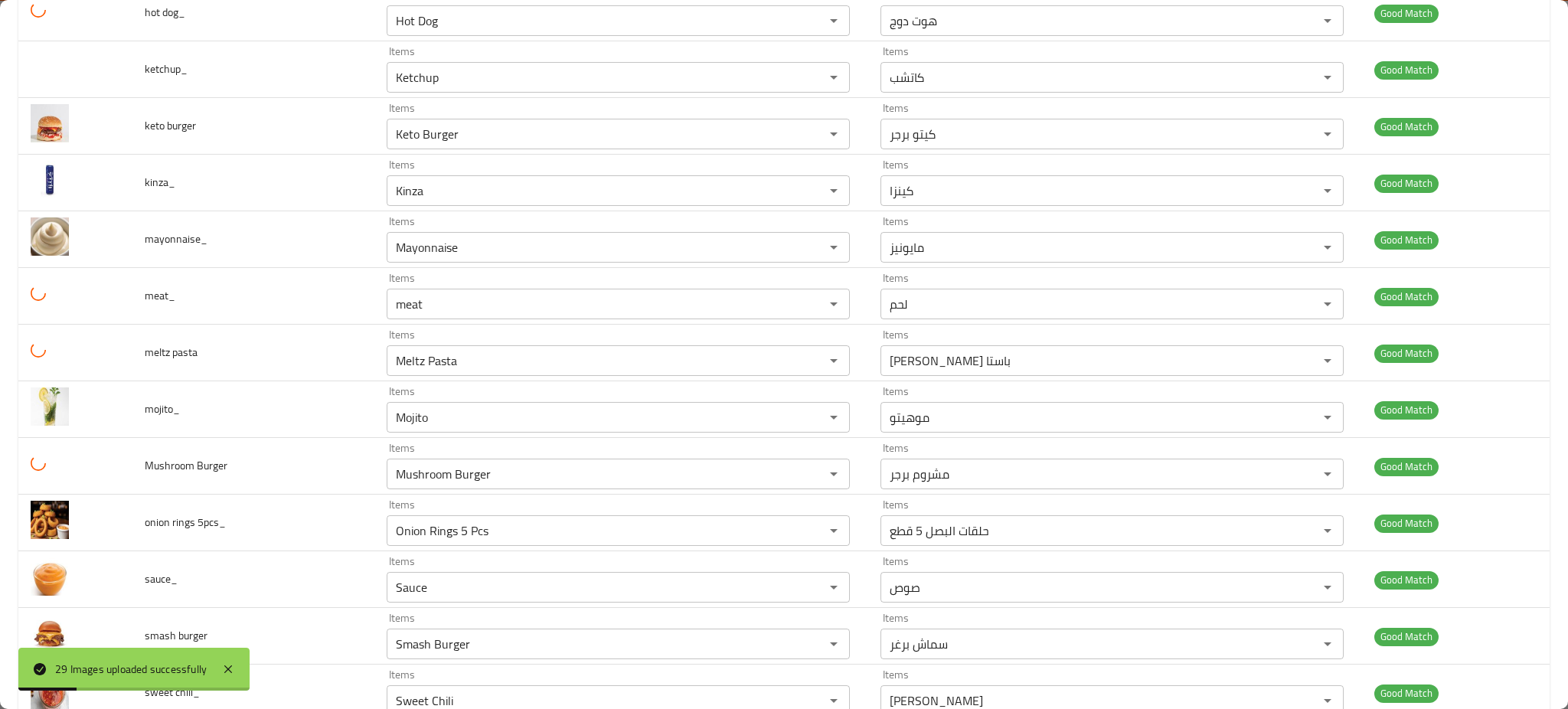
scroll to position [1201, 0]
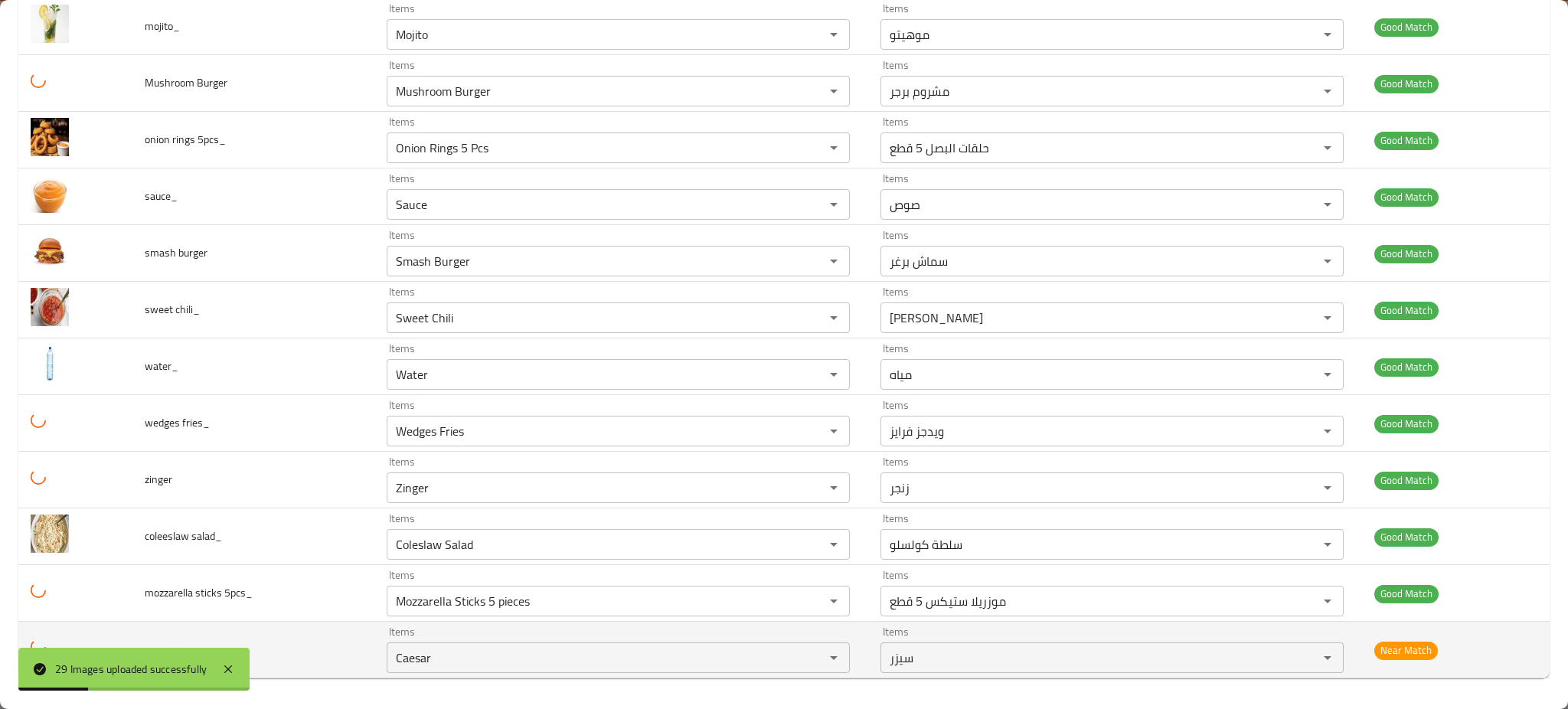
click at [264, 658] on td "ceaser_" at bounding box center [253, 649] width 242 height 57
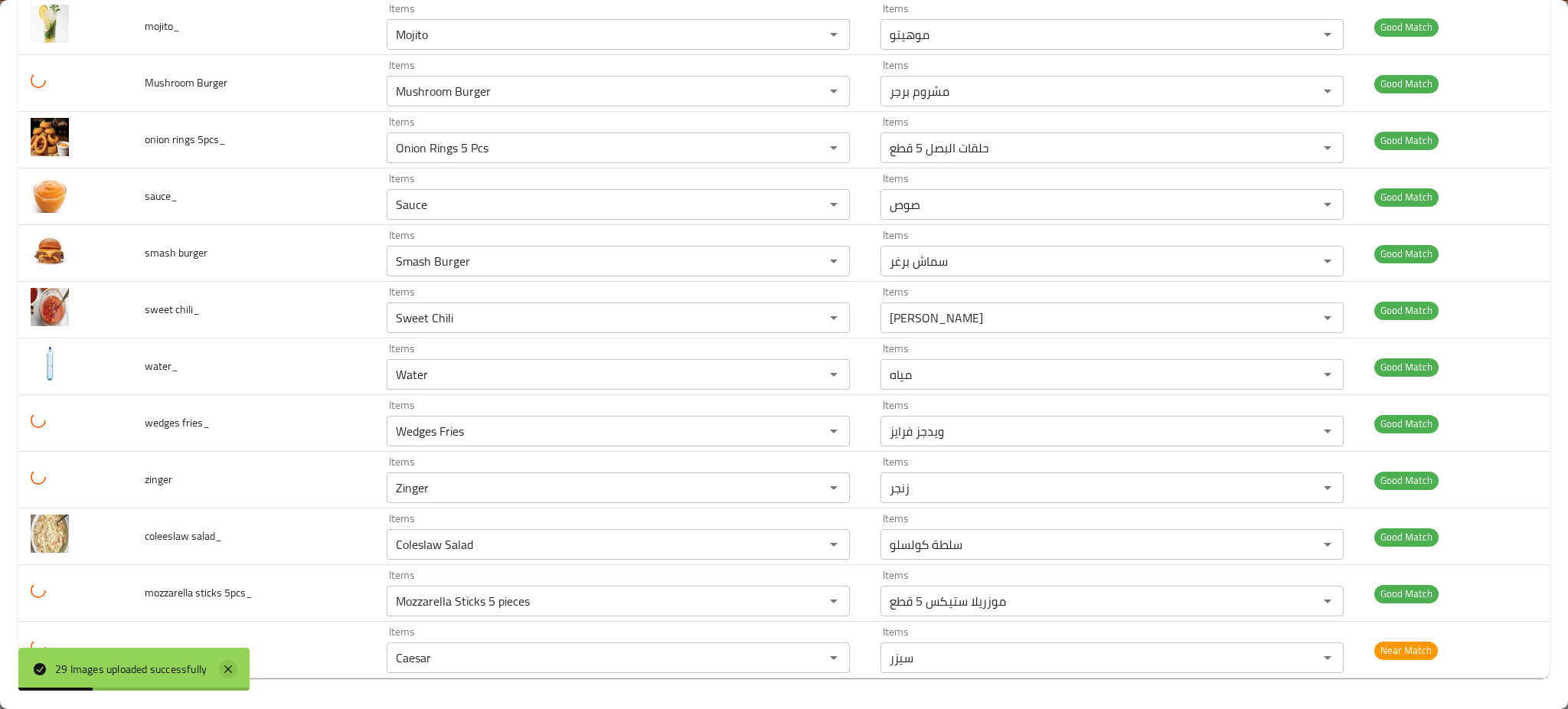
click at [229, 670] on icon at bounding box center [228, 669] width 8 height 8
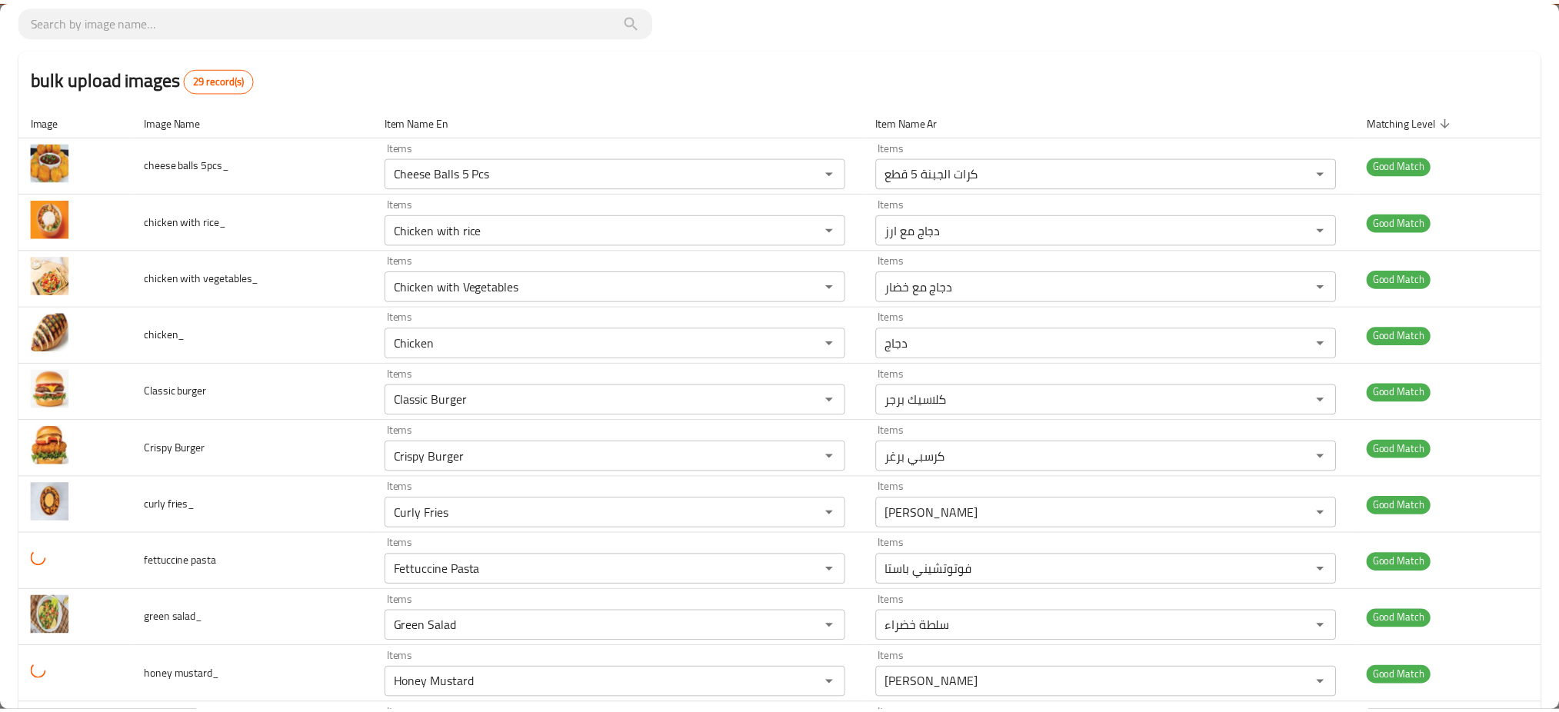
scroll to position [0, 0]
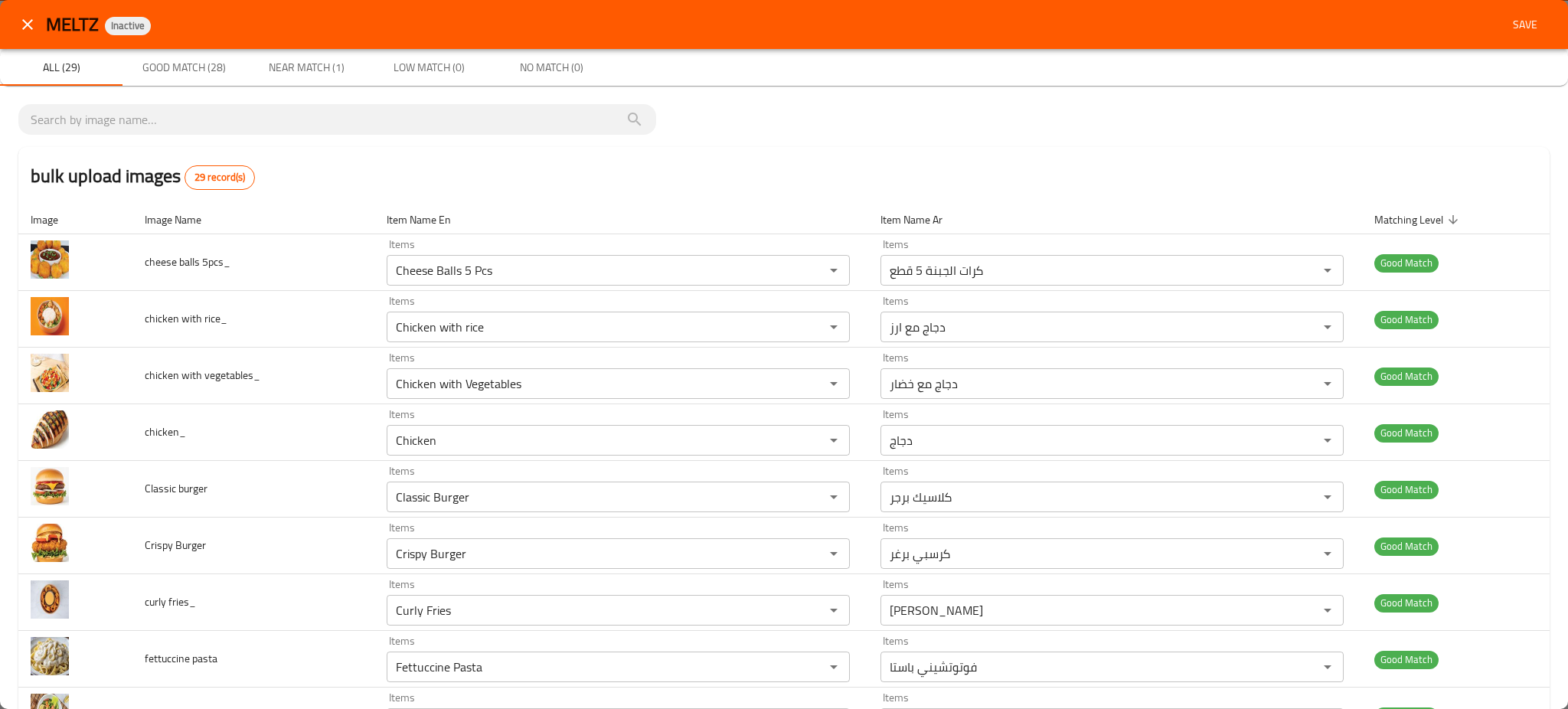
click at [1515, 12] on button "Save" at bounding box center [1524, 25] width 49 height 28
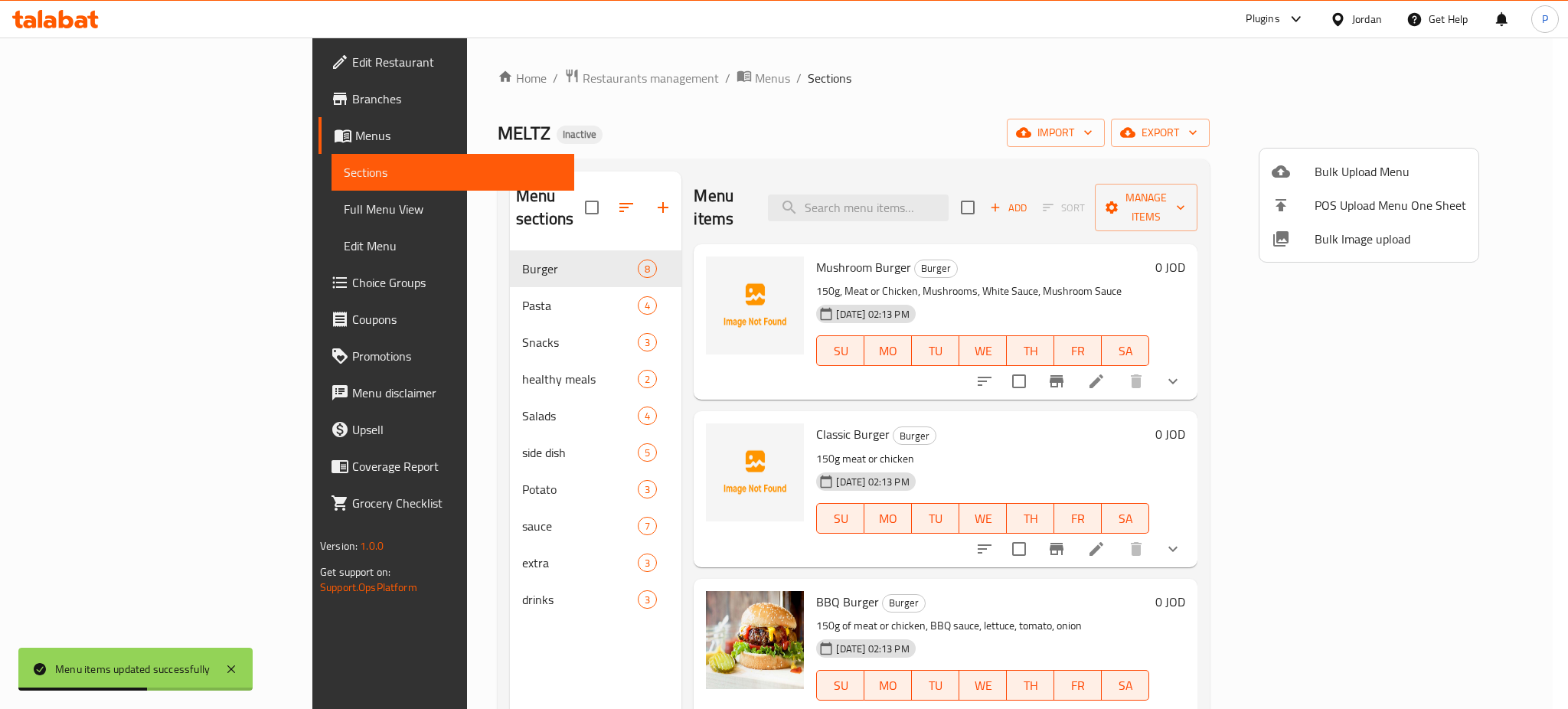
click at [489, 298] on div at bounding box center [784, 354] width 1568 height 709
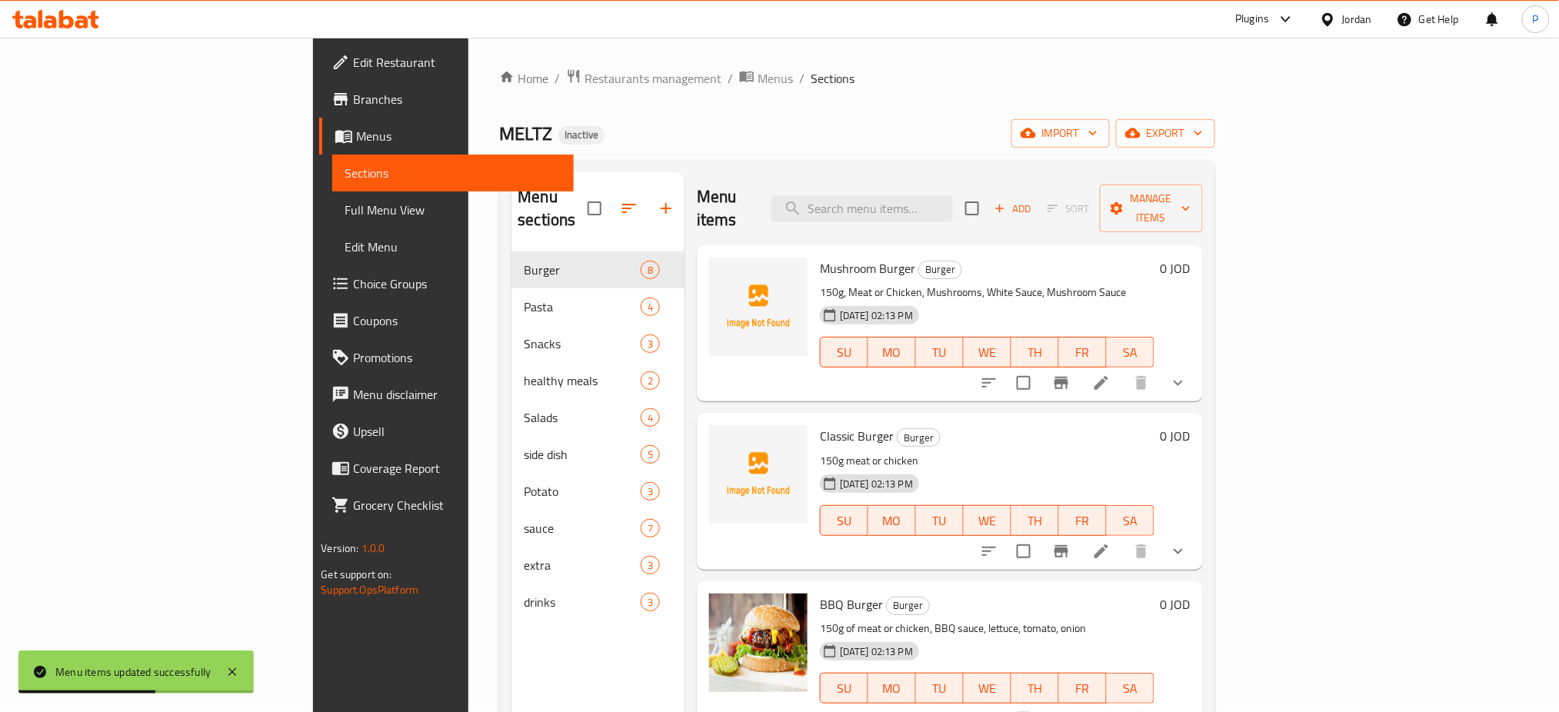
click at [511, 301] on div "Pasta 4" at bounding box center [597, 306] width 173 height 37
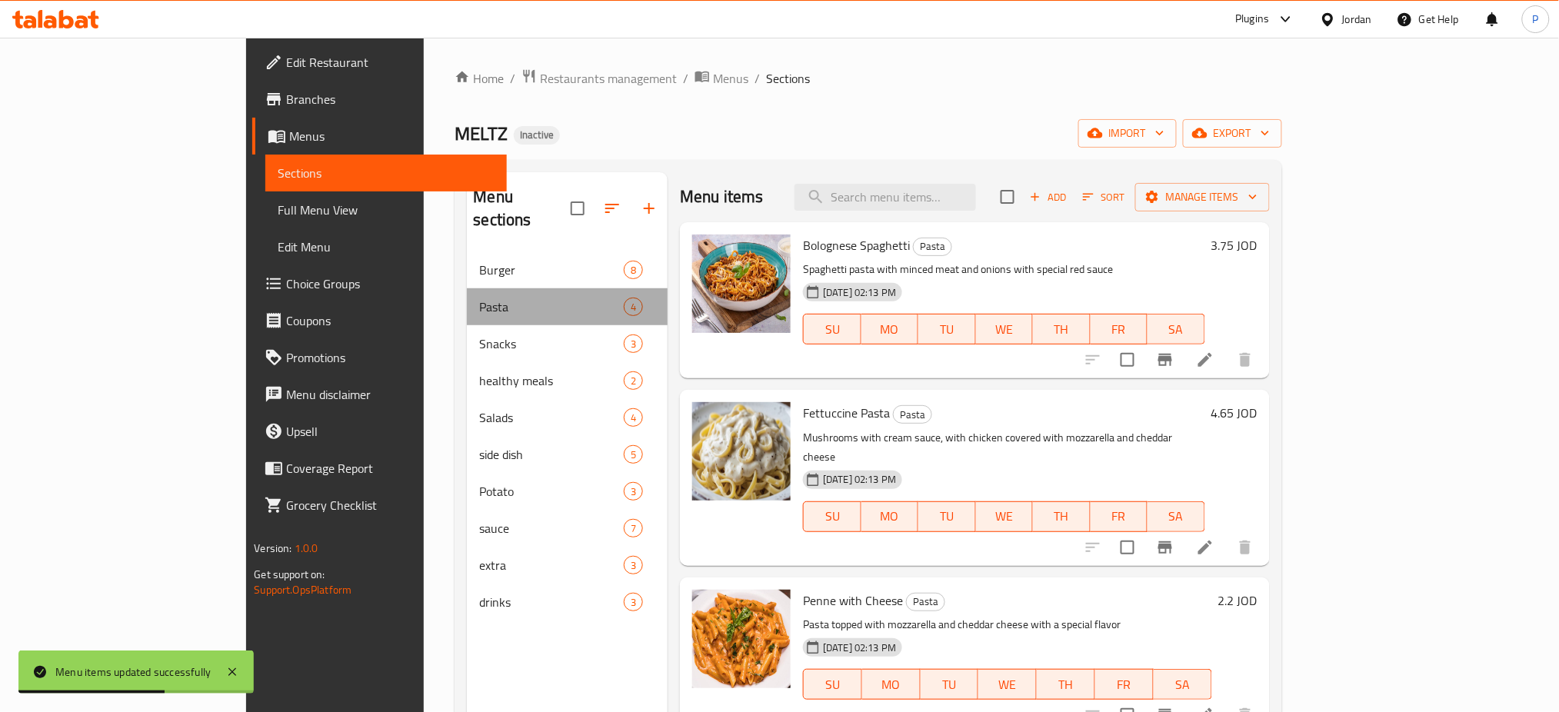
click at [467, 288] on div "Pasta 4" at bounding box center [567, 306] width 201 height 37
click at [278, 210] on span "Full Menu View" at bounding box center [386, 210] width 217 height 18
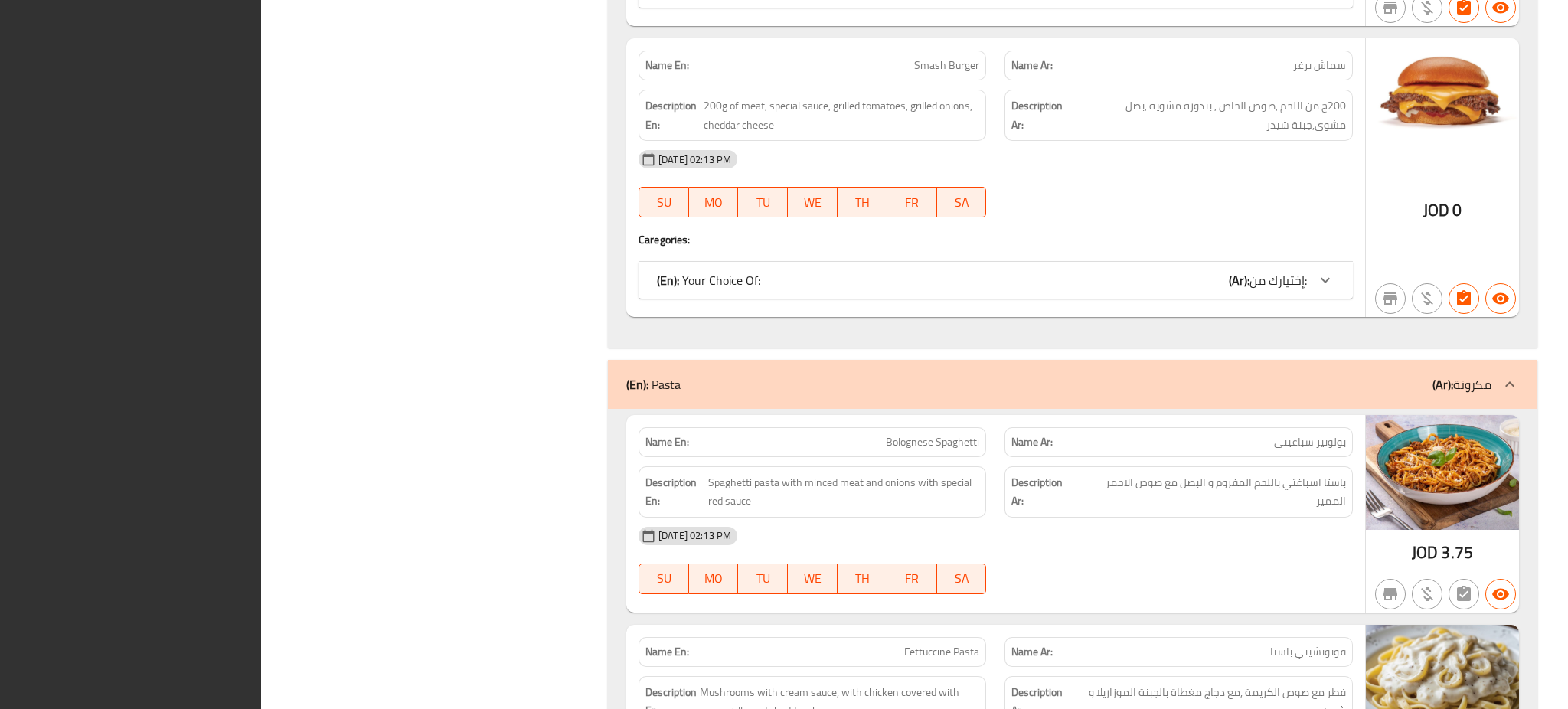
click at [1369, 160] on div "JOD 0" at bounding box center [1443, 176] width 153 height 278
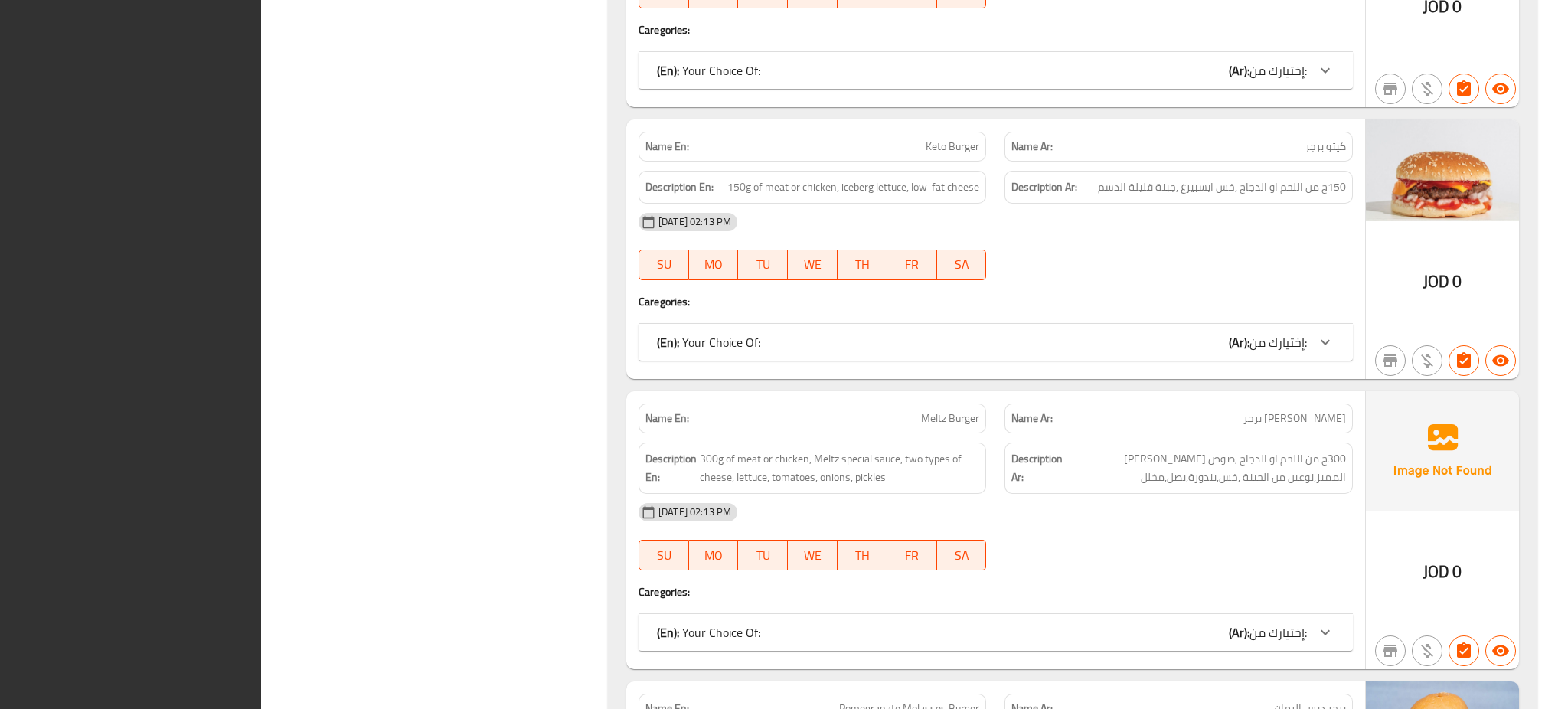
scroll to position [1094, 0]
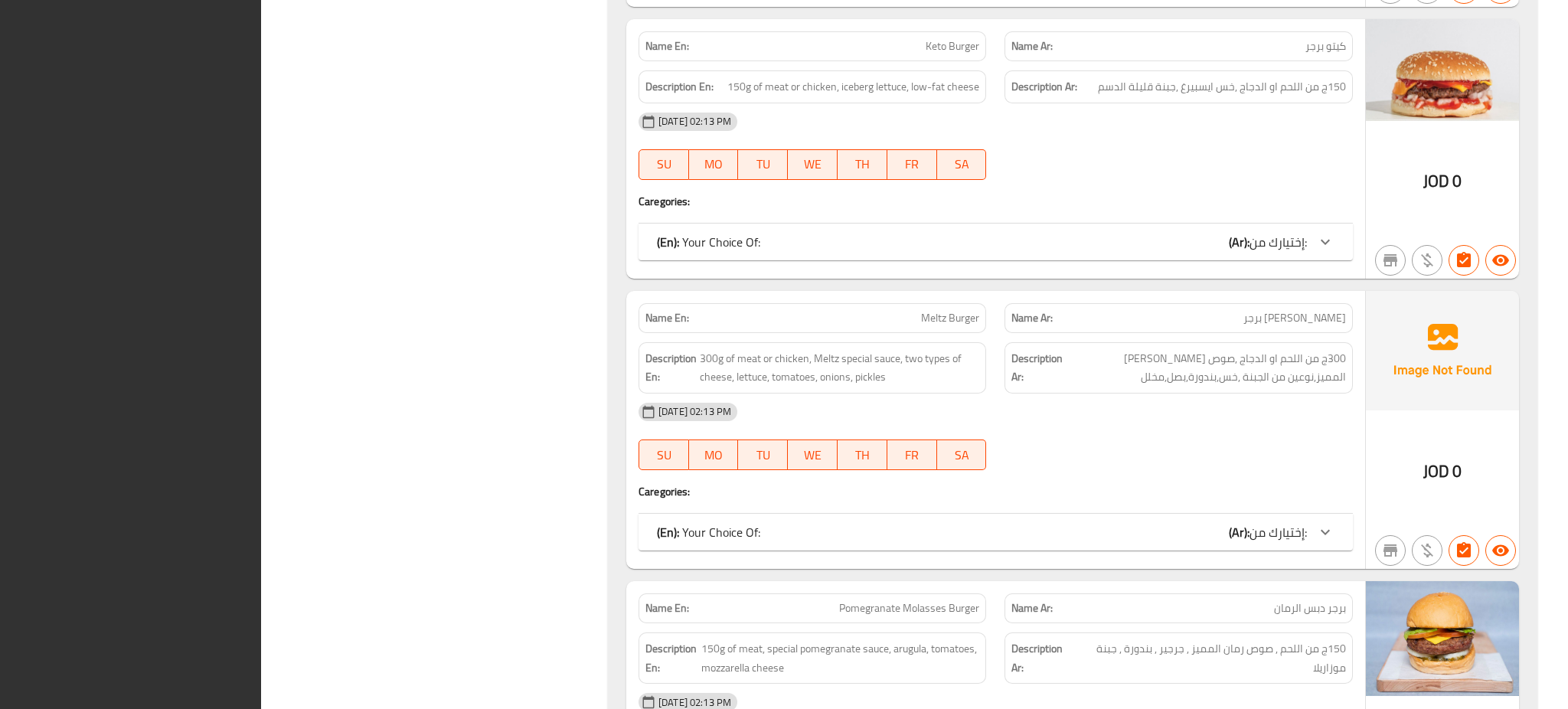
click at [934, 314] on span "Meltz Burger" at bounding box center [950, 318] width 58 height 16
click at [954, 320] on span "Meltz Burger" at bounding box center [950, 318] width 58 height 16
copy span "Meltz Burger"
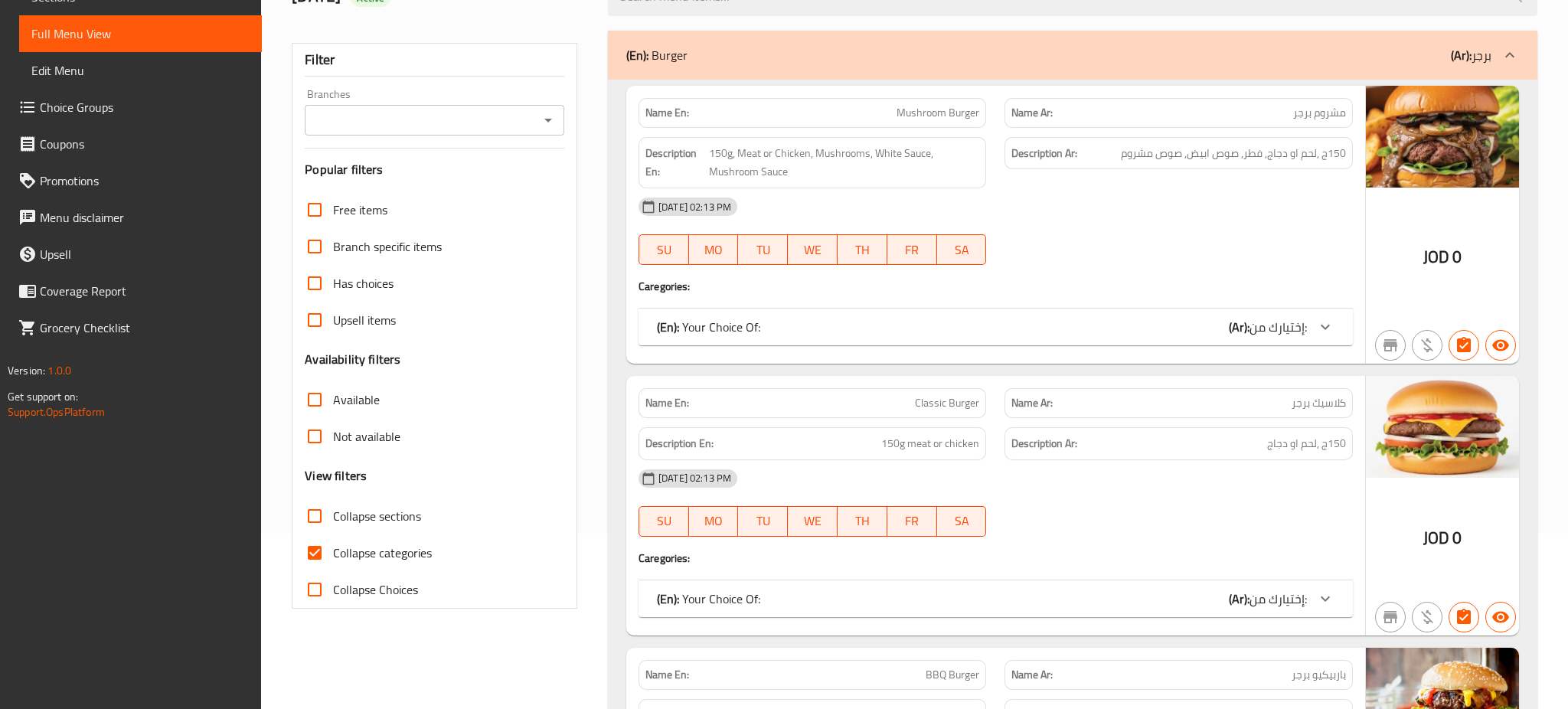
scroll to position [0, 0]
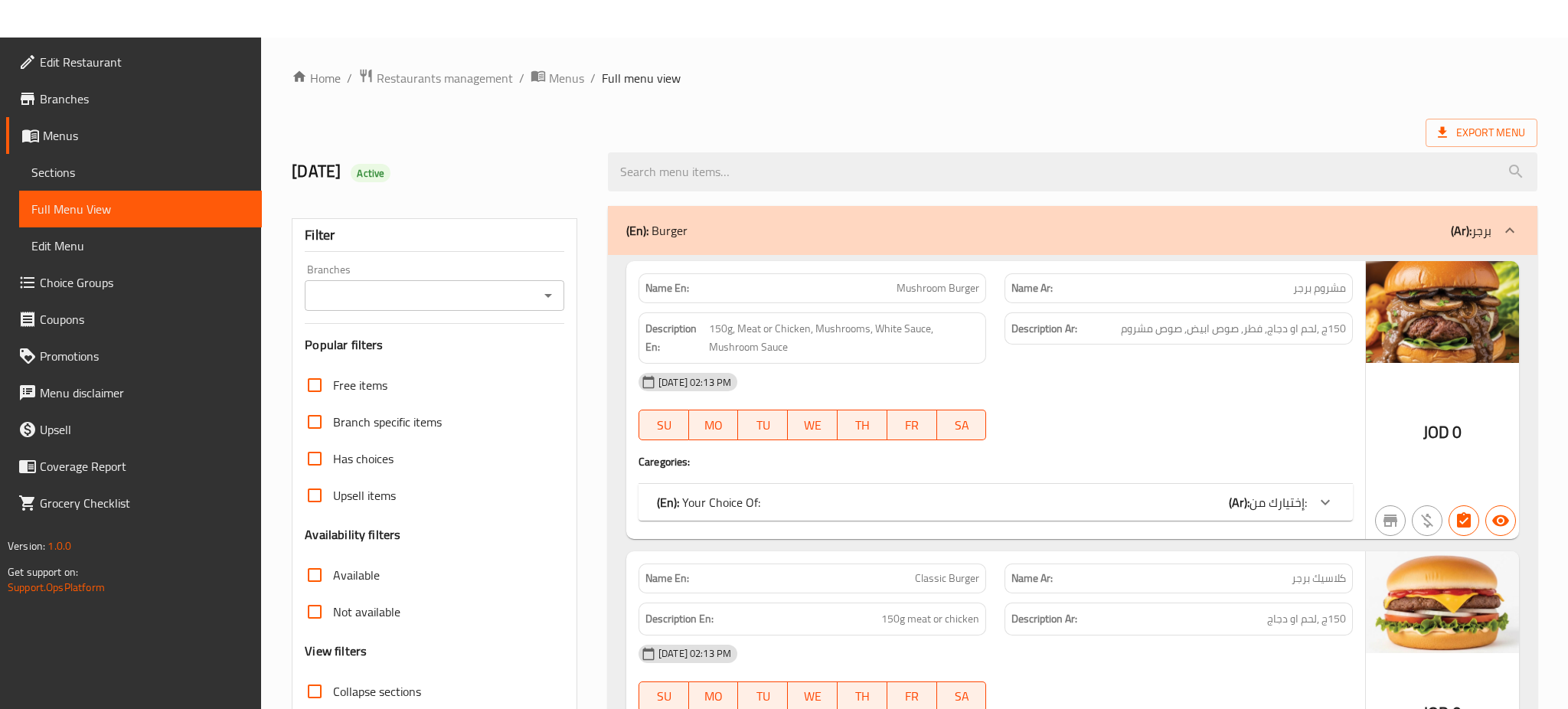
click at [112, 171] on span "Sections" at bounding box center [140, 172] width 218 height 18
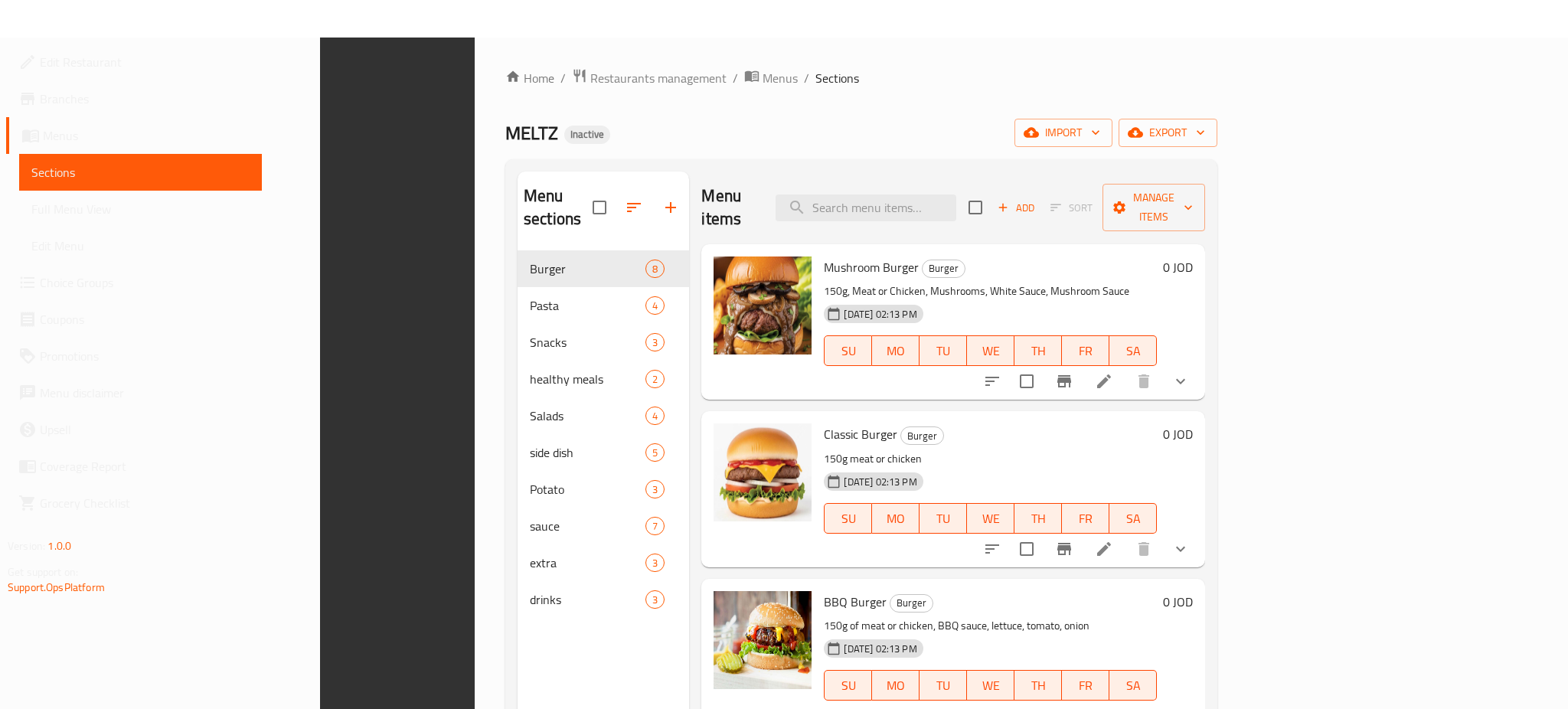
click at [1001, 175] on div "Menu items Add Sort Manage items" at bounding box center [953, 207] width 504 height 73
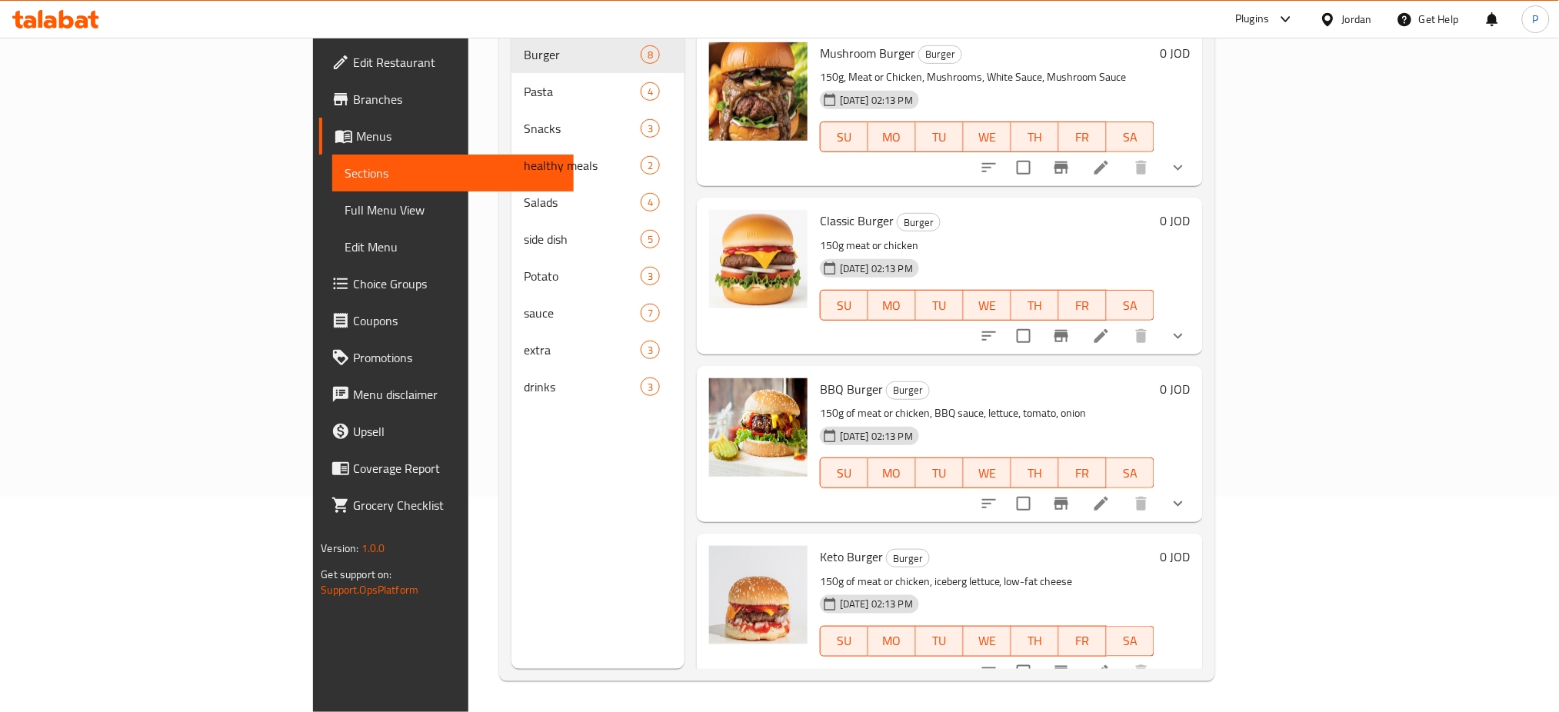
click at [1006, 209] on div "Classic Burger Burger 150g meat or chicken 30-09-2025 02:13 PM SU MO TU WE TH F…" at bounding box center [987, 276] width 347 height 144
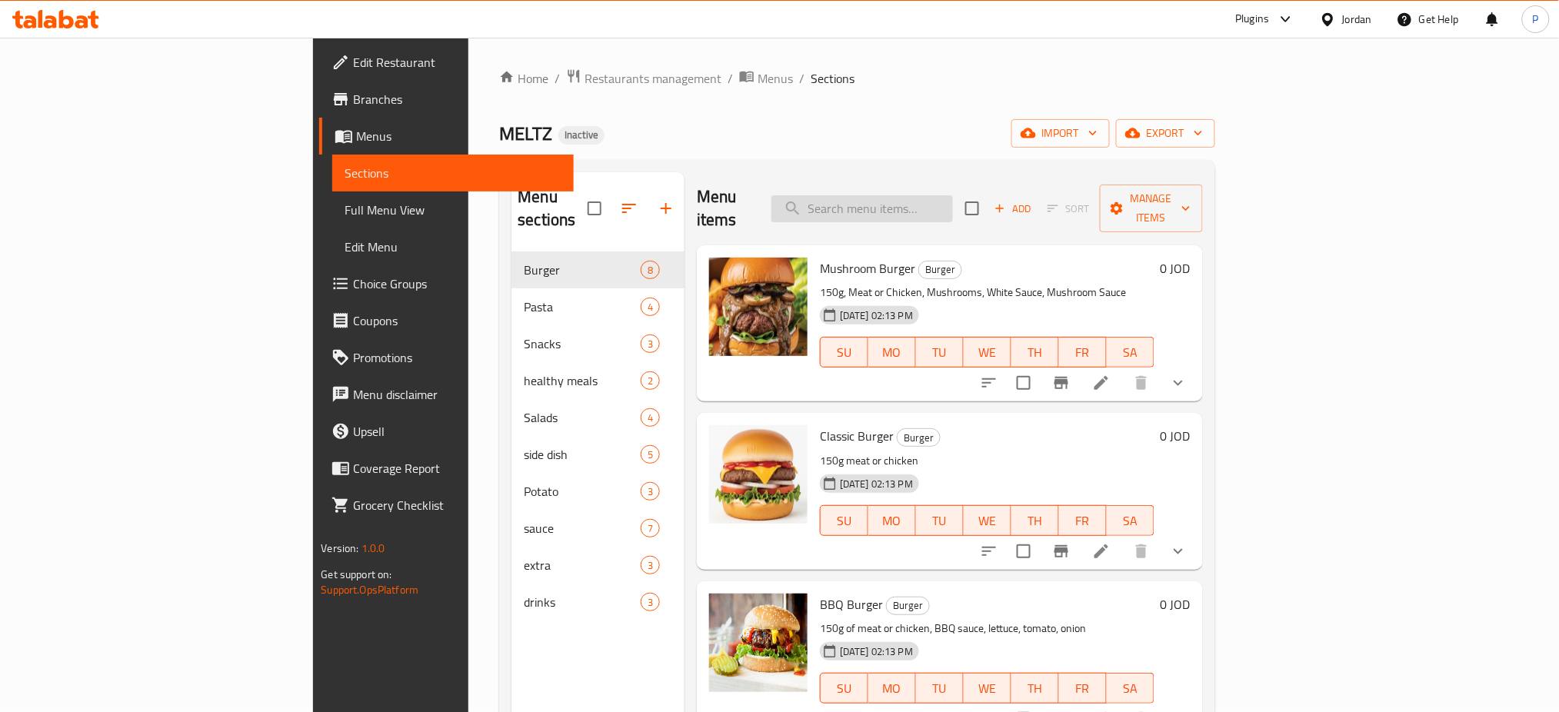
click at [953, 195] on input "search" at bounding box center [861, 208] width 181 height 27
paste input "Meltz Burger"
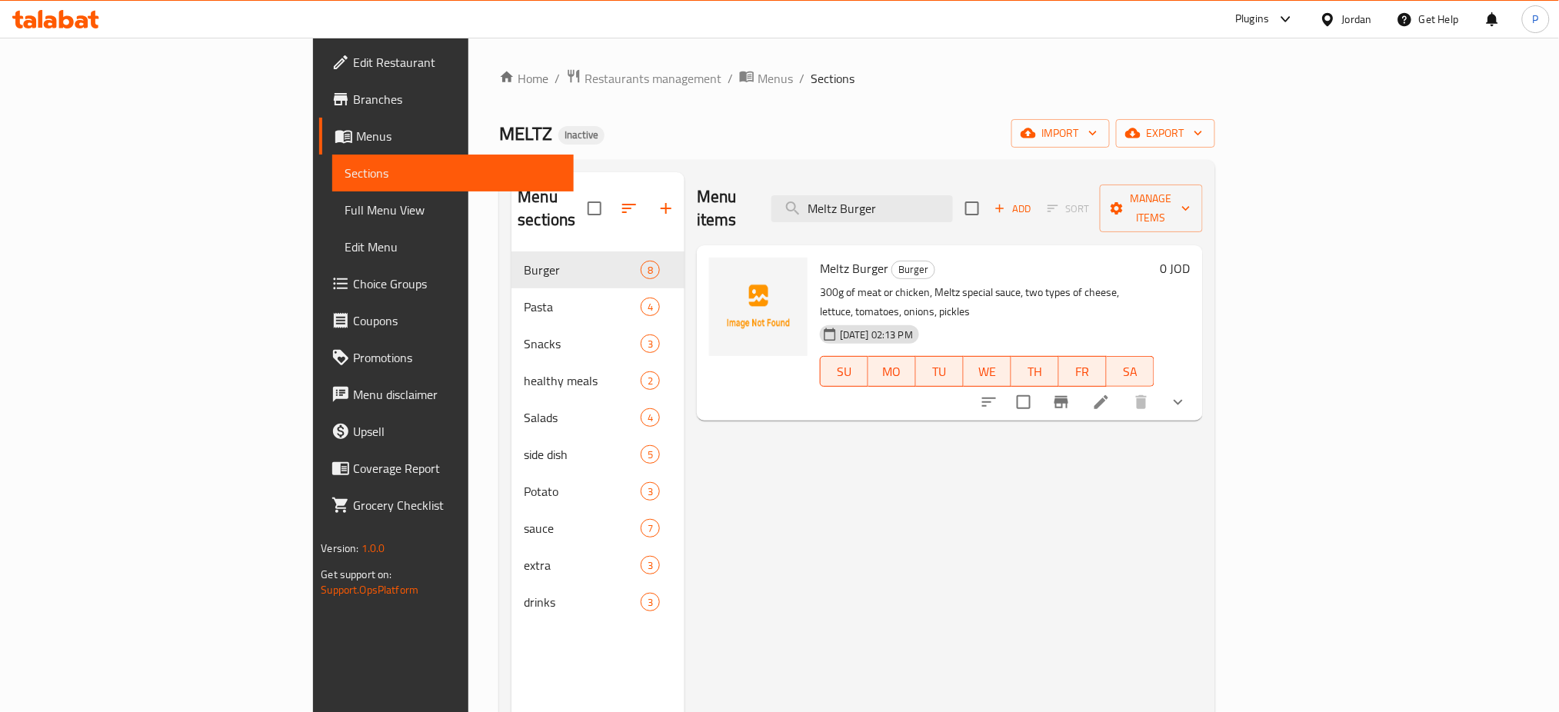
type input "Meltz Burger"
click at [1203, 550] on div "Menu items Meltz Burger Add Sort Manage items Meltz Burger Burger 300g of meat …" at bounding box center [943, 528] width 518 height 712
click at [332, 219] on link "Full Menu View" at bounding box center [452, 209] width 241 height 37
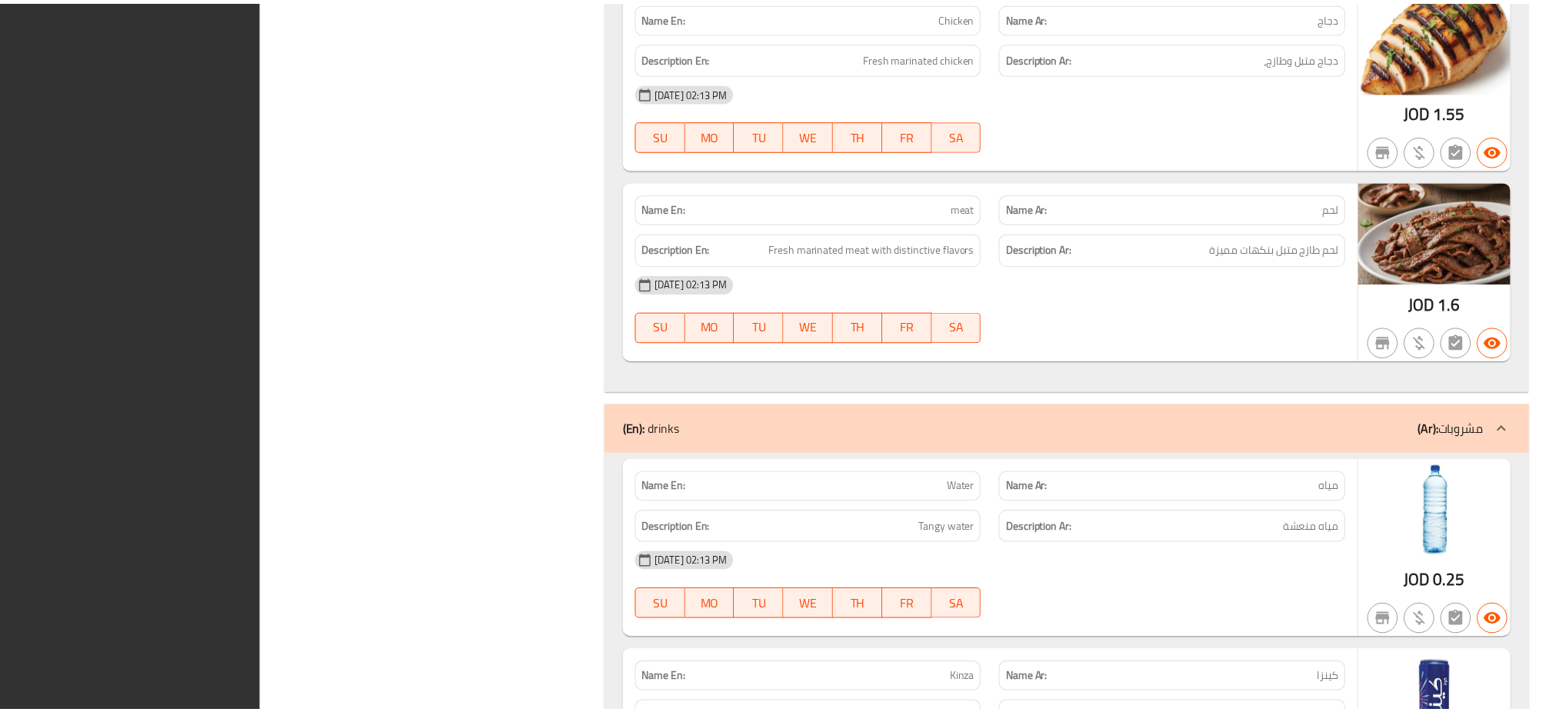
scroll to position [9808, 0]
